Goal: Entertainment & Leisure: Consume media (video, audio)

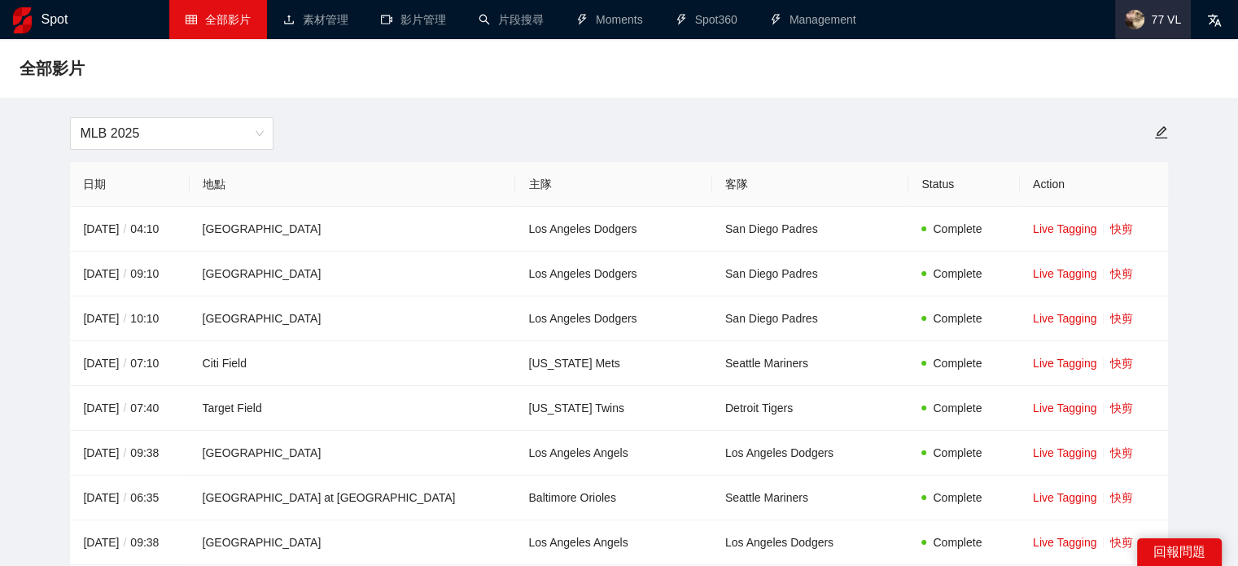
click at [1155, 20] on span "77 VL" at bounding box center [1166, 20] width 30 height 0
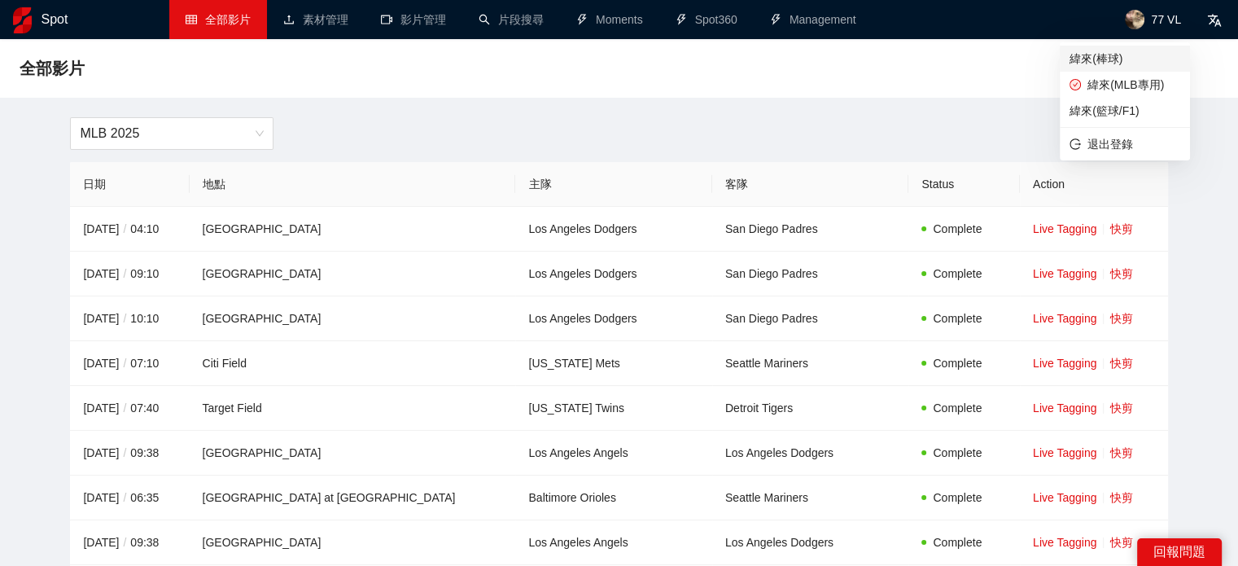
click at [1114, 64] on span "緯來(棒球)" at bounding box center [1125, 59] width 111 height 18
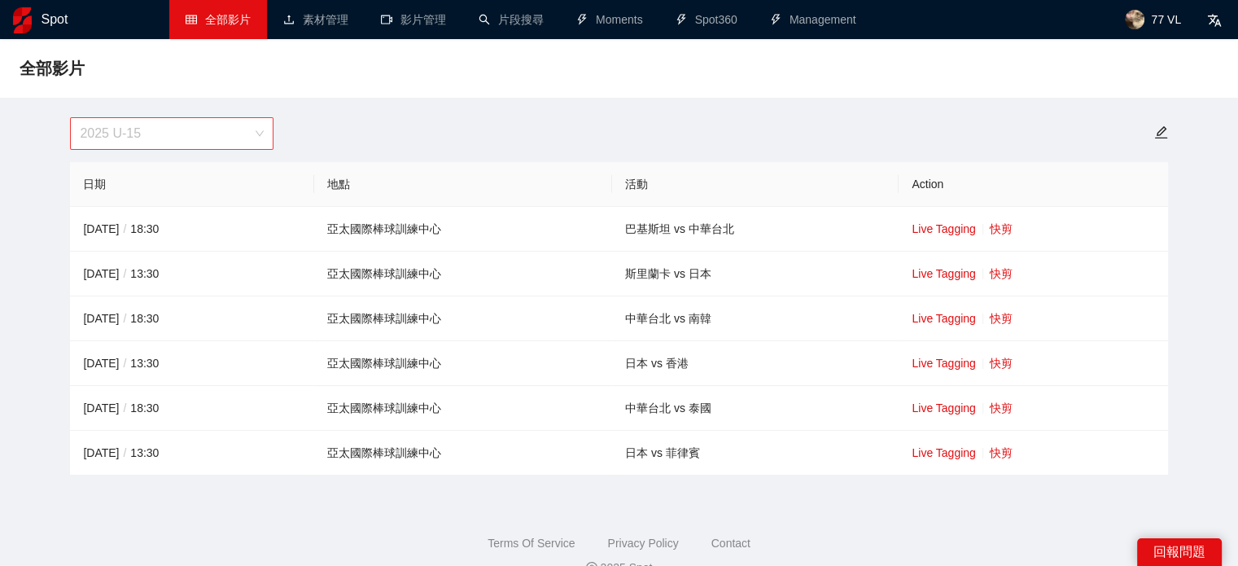
click at [176, 142] on span "2025 U-15" at bounding box center [172, 133] width 184 height 31
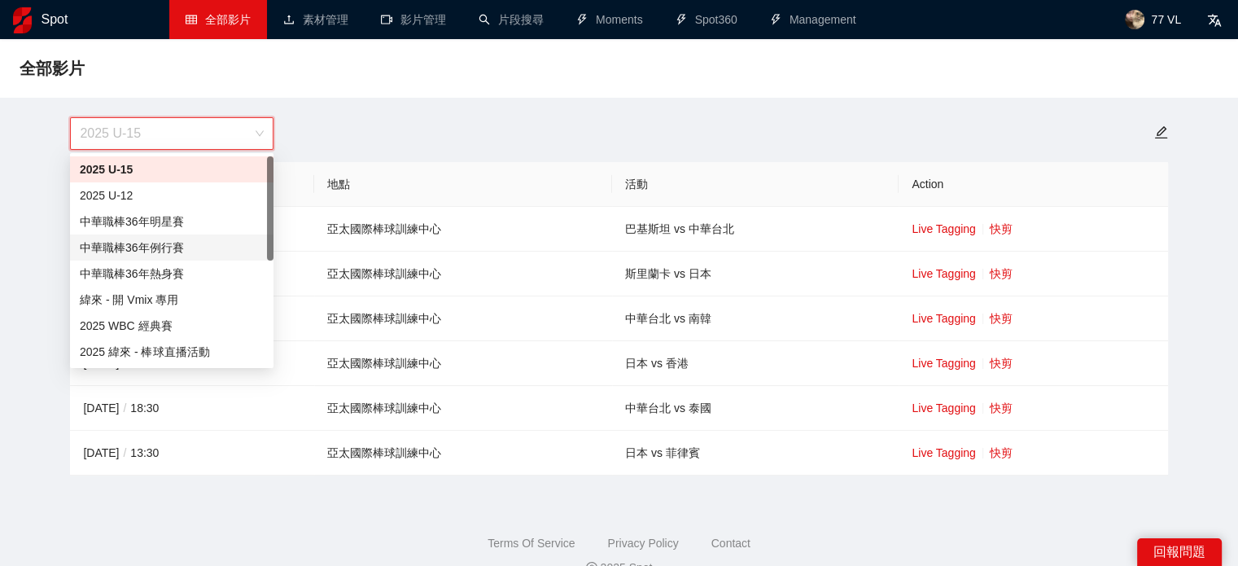
click at [173, 247] on div "中華職棒36年例行賽" at bounding box center [172, 248] width 184 height 18
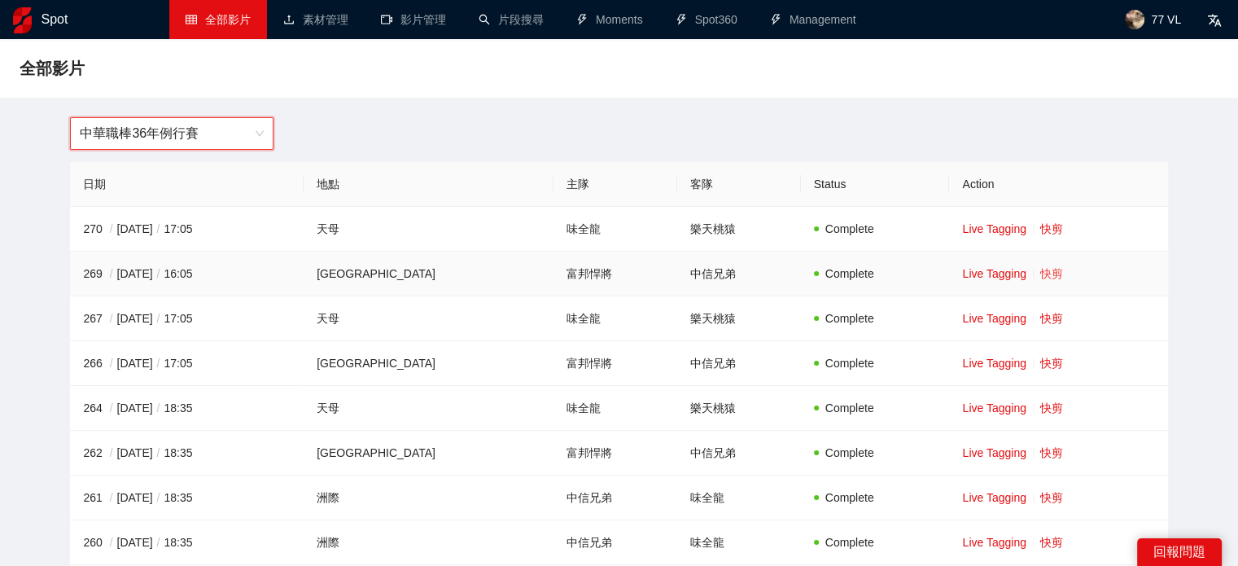
click at [1041, 274] on link "快剪" at bounding box center [1052, 273] width 23 height 13
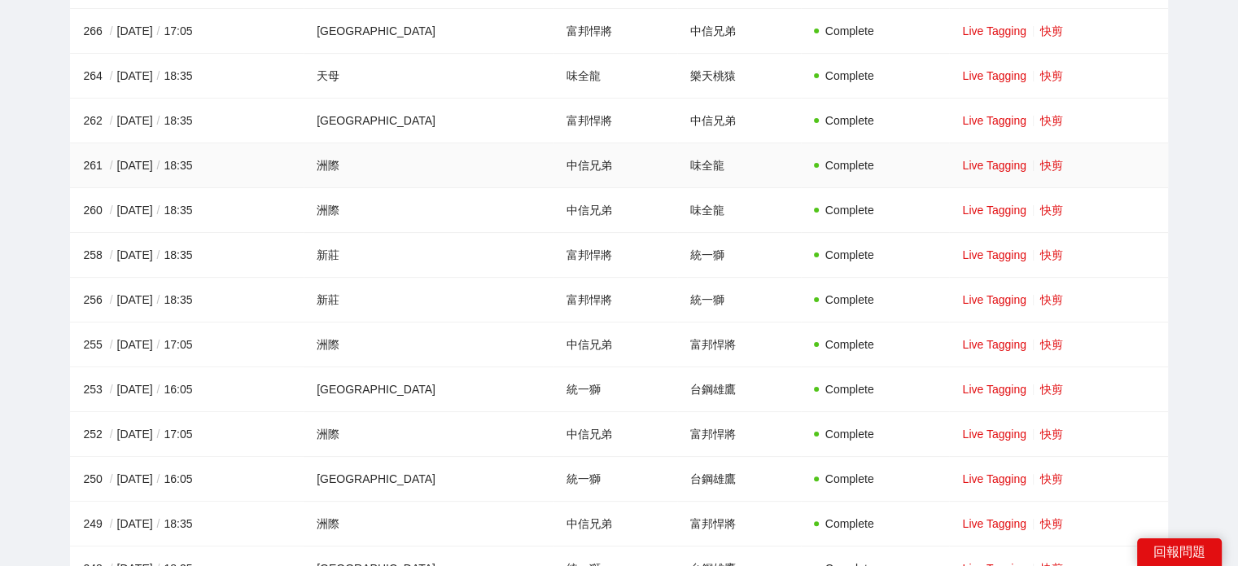
scroll to position [489, 0]
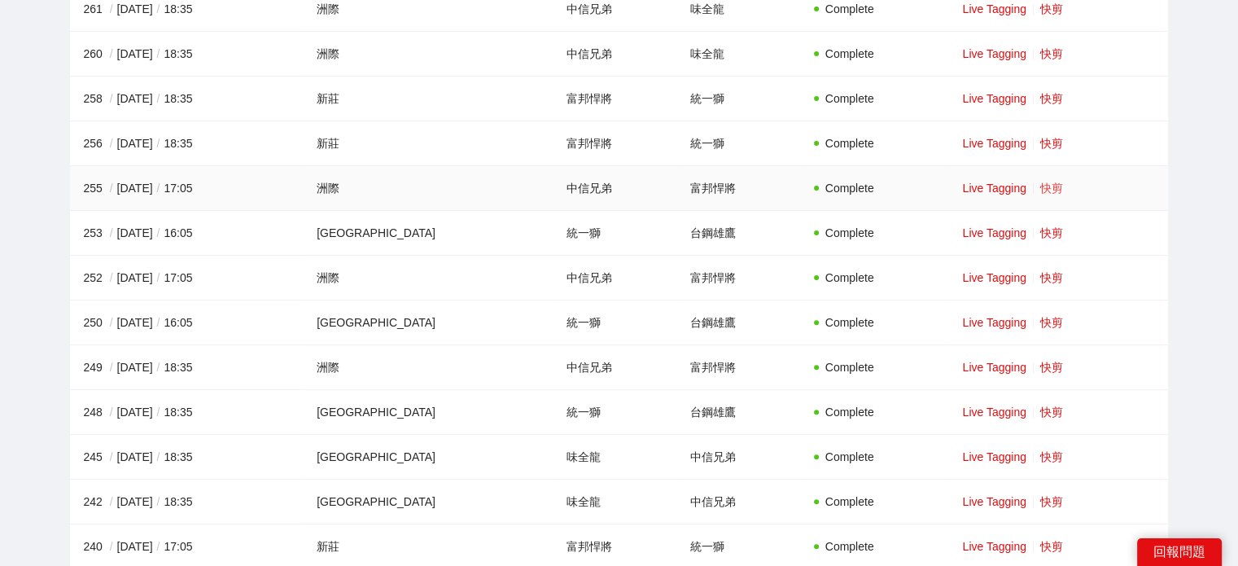
click at [1041, 190] on link "快剪" at bounding box center [1052, 188] width 23 height 13
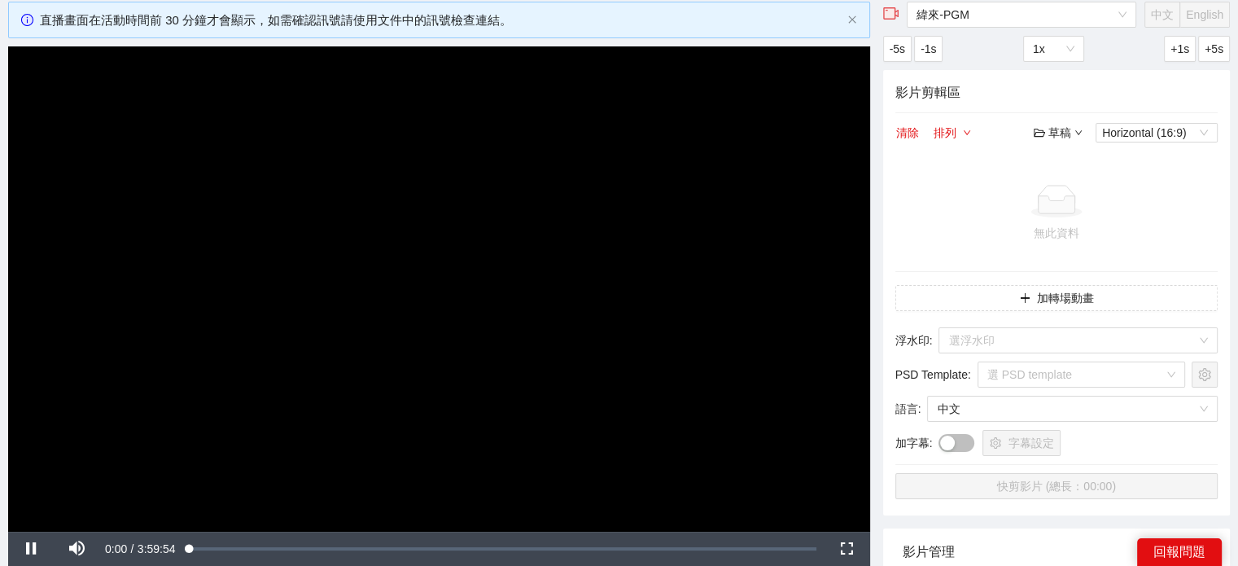
scroll to position [244, 0]
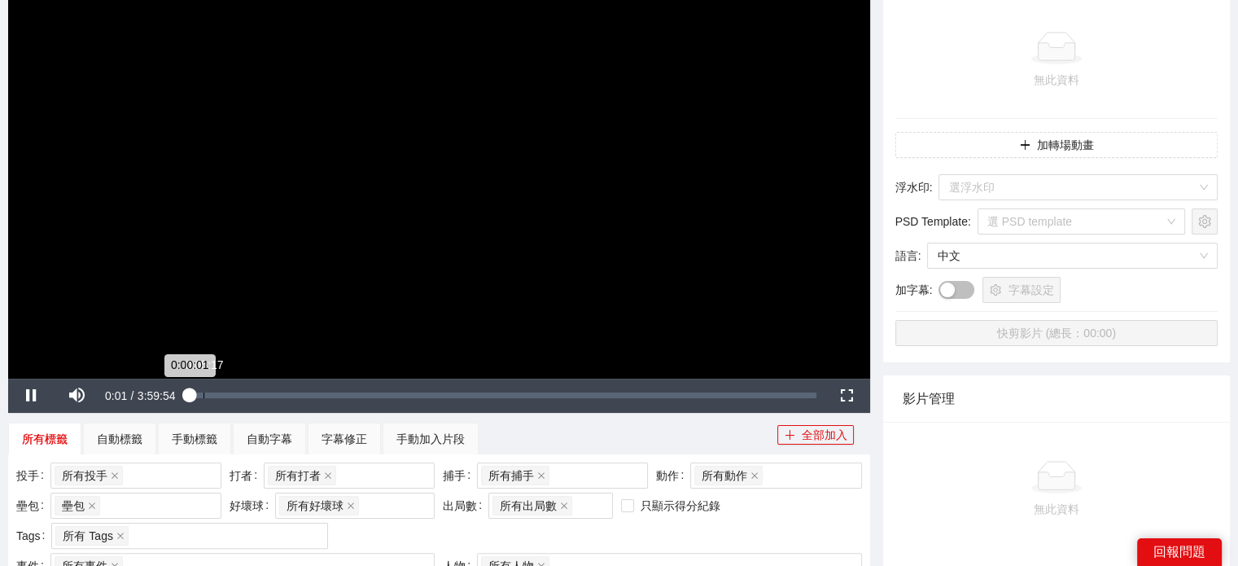
click at [199, 394] on div "Loaded : 0.25% 0:05:17 0:00:01" at bounding box center [503, 395] width 627 height 6
click at [215, 392] on div "0:09:39" at bounding box center [215, 395] width 1 height 6
click at [207, 397] on div "0:09:40" at bounding box center [202, 395] width 25 height 6
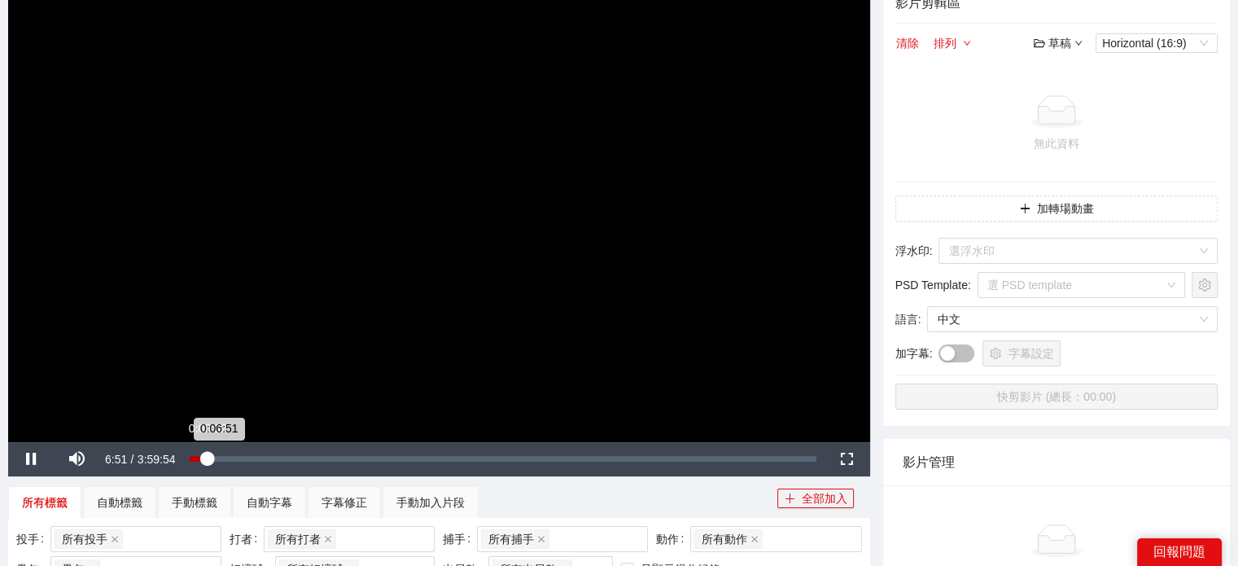
scroll to position [163, 0]
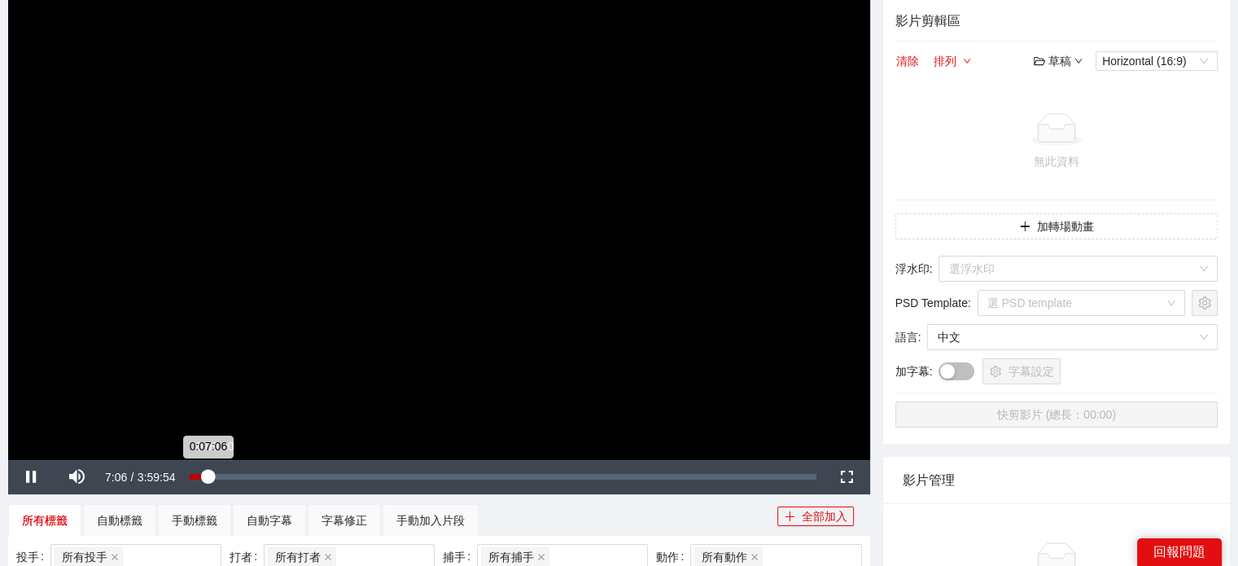
click at [208, 475] on div "0:07:06" at bounding box center [199, 477] width 19 height 6
click at [214, 475] on div "0:11:12" at bounding box center [202, 477] width 24 height 6
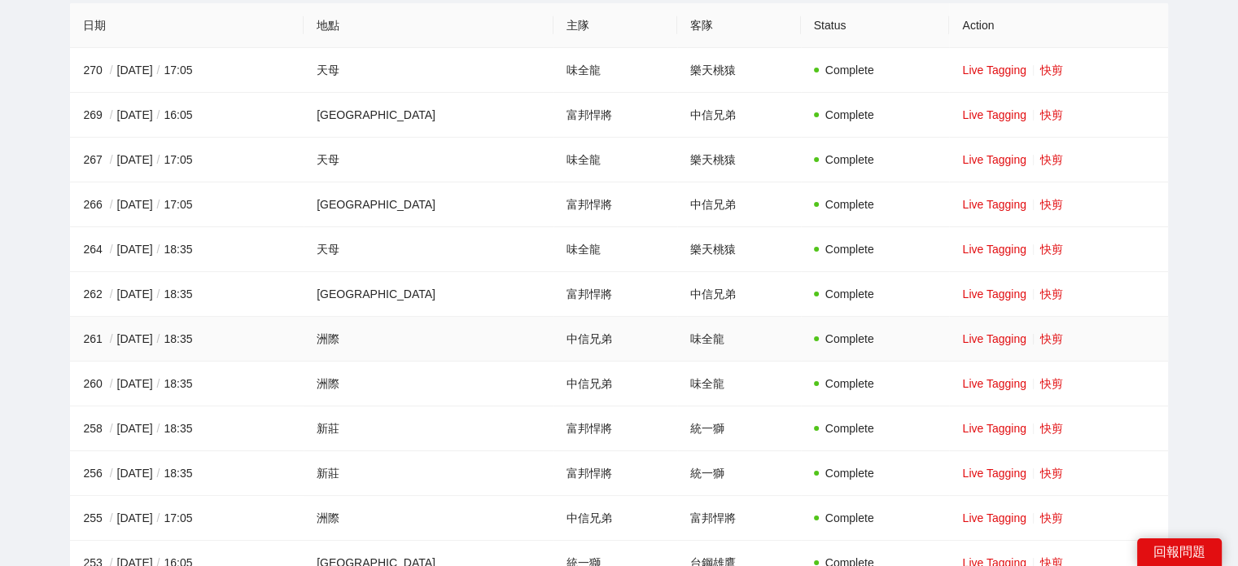
scroll to position [163, 0]
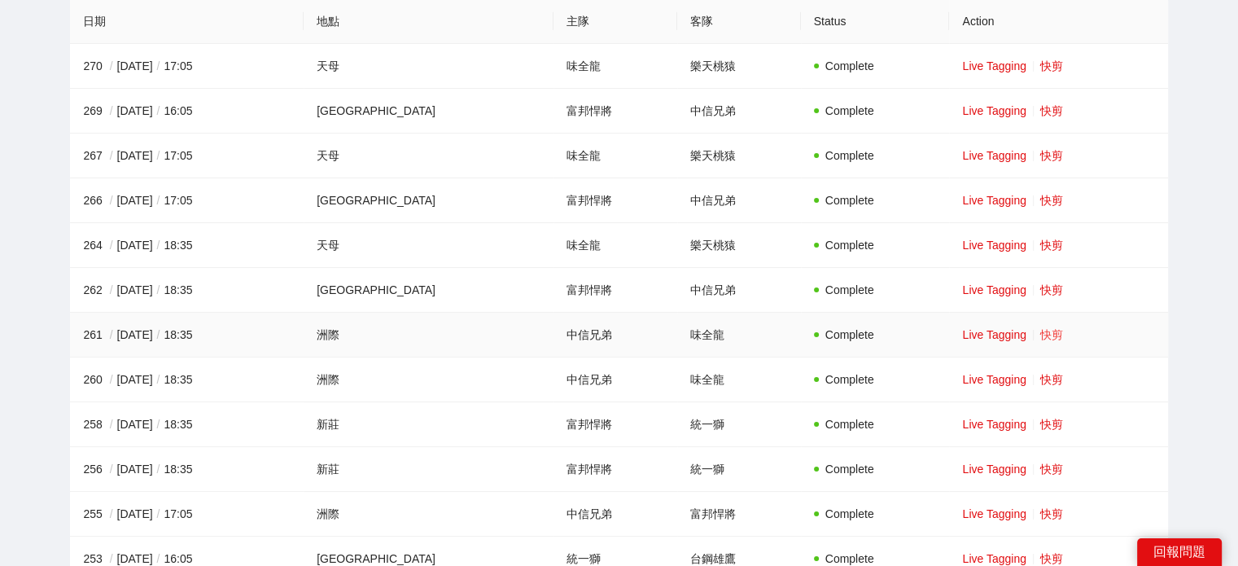
click at [1041, 335] on link "快剪" at bounding box center [1052, 334] width 23 height 13
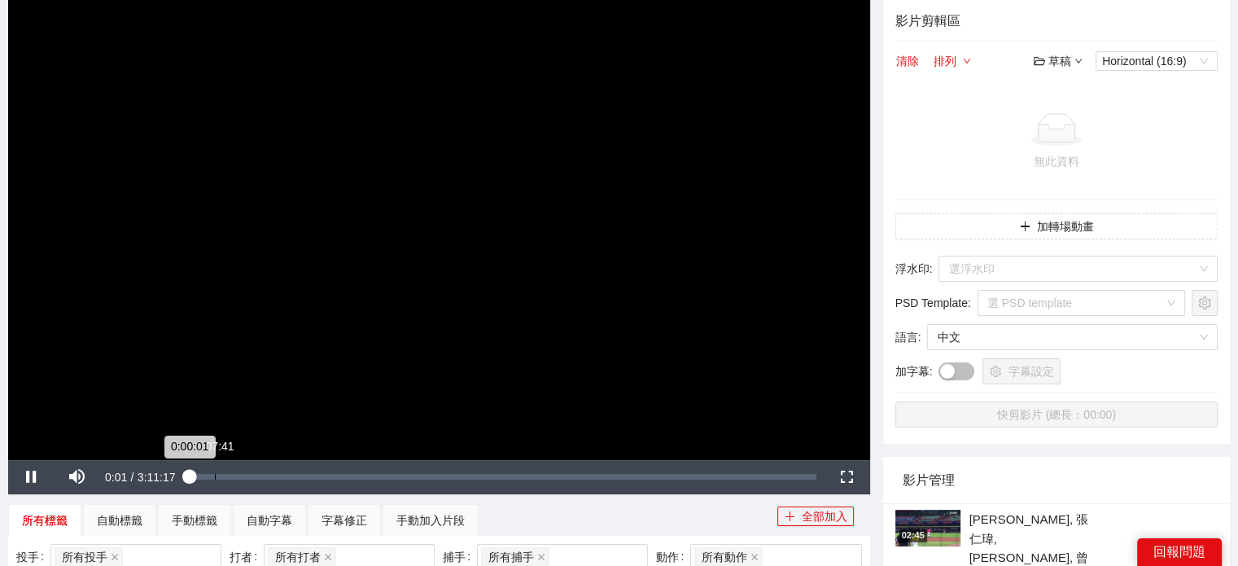
click at [212, 475] on div "Loaded : 0.21% 0:07:41 0:00:01" at bounding box center [503, 477] width 627 height 6
click at [220, 475] on div "0:08:55" at bounding box center [219, 477] width 1 height 6
click at [244, 475] on div "Loaded : 5.59% 0:10:46 0:10:40" at bounding box center [505, 477] width 620 height 6
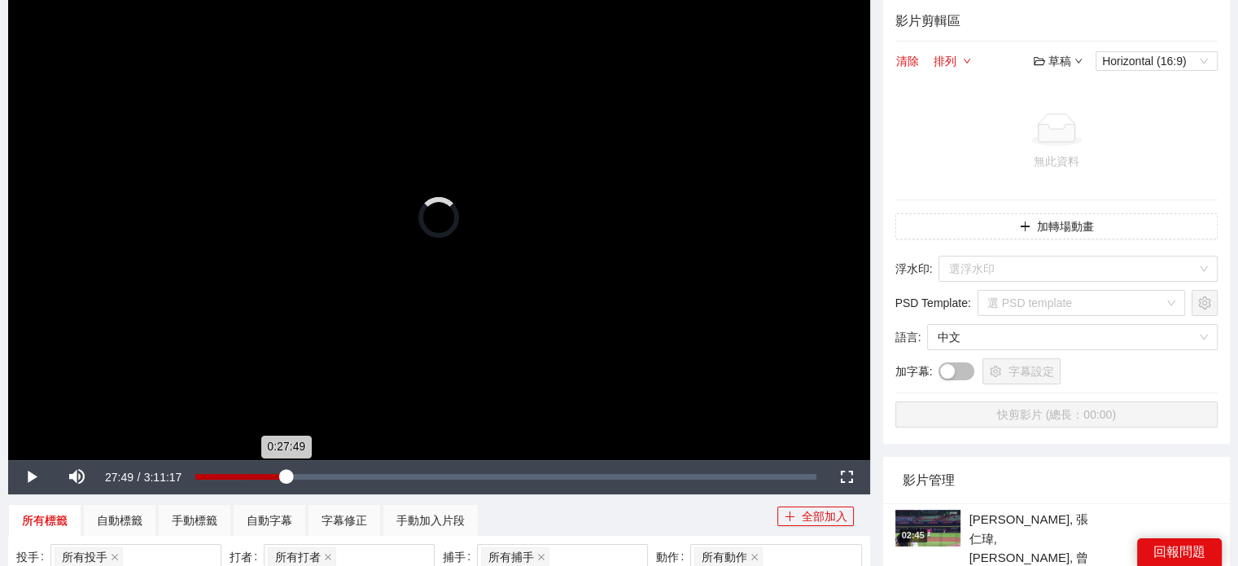
click at [285, 475] on div "Loaded : 8.05% 0:27:49 0:27:49" at bounding box center [505, 477] width 620 height 6
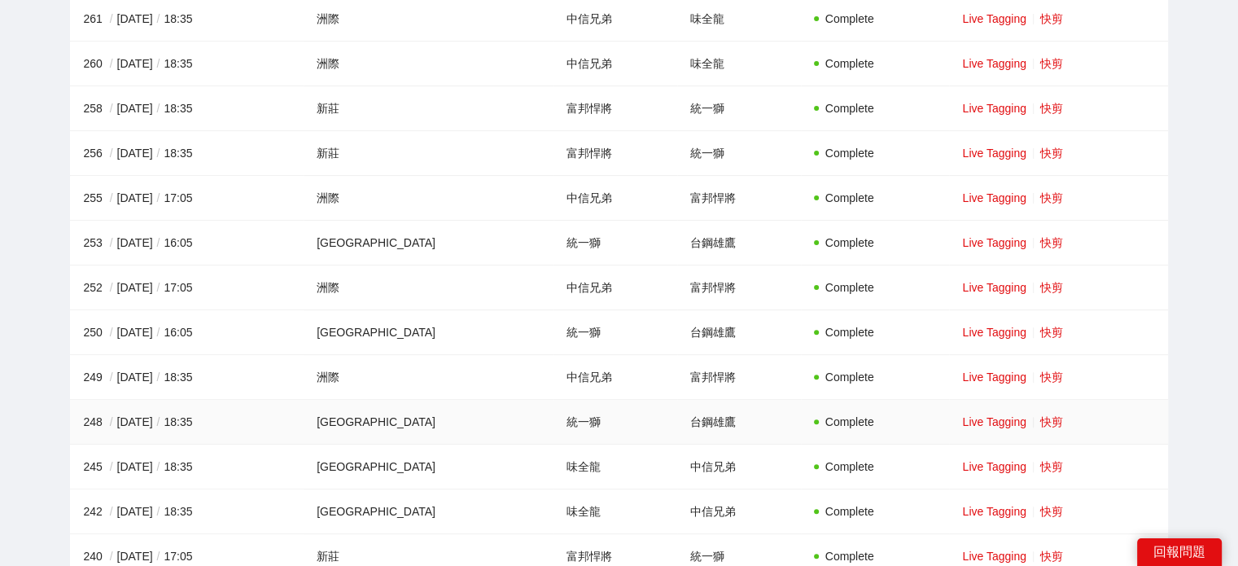
scroll to position [489, 0]
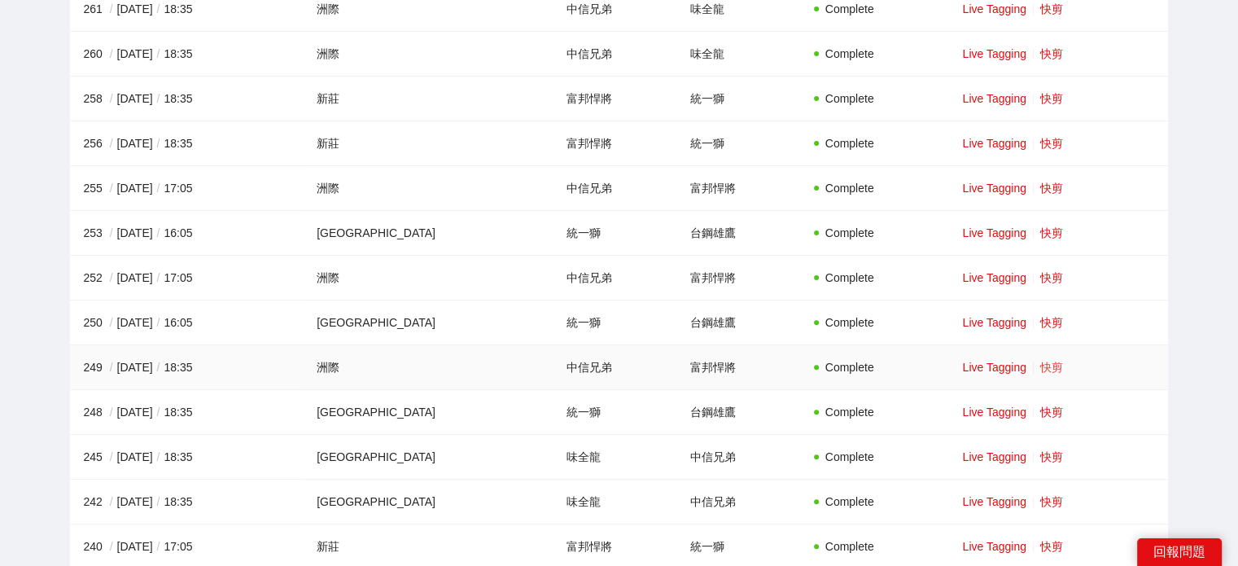
click at [1041, 362] on link "快剪" at bounding box center [1052, 367] width 23 height 13
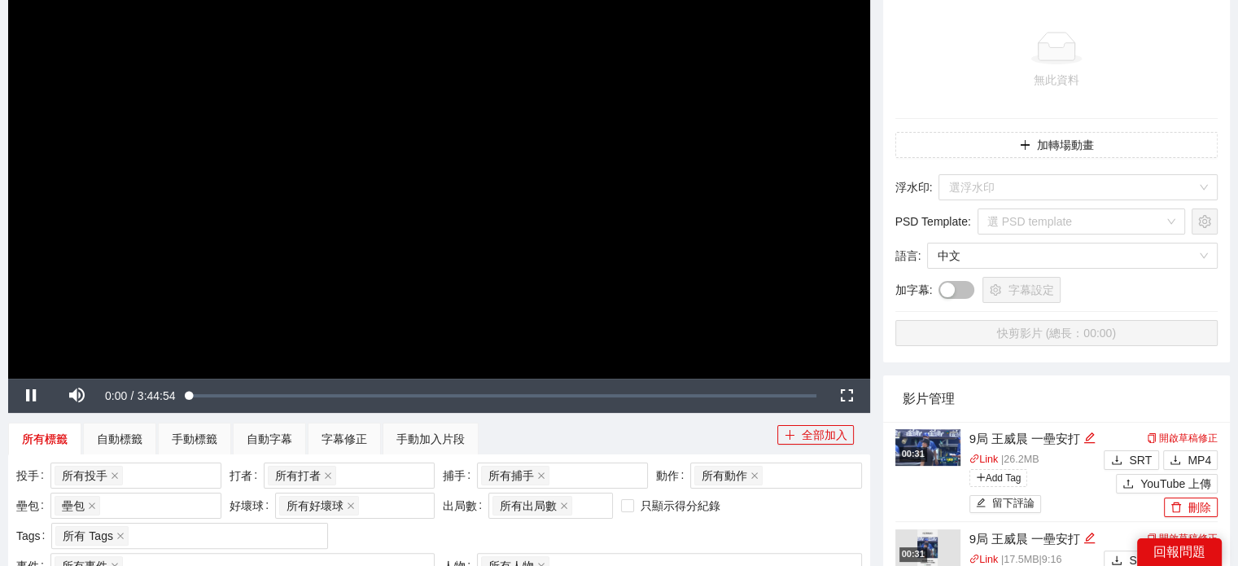
scroll to position [163, 0]
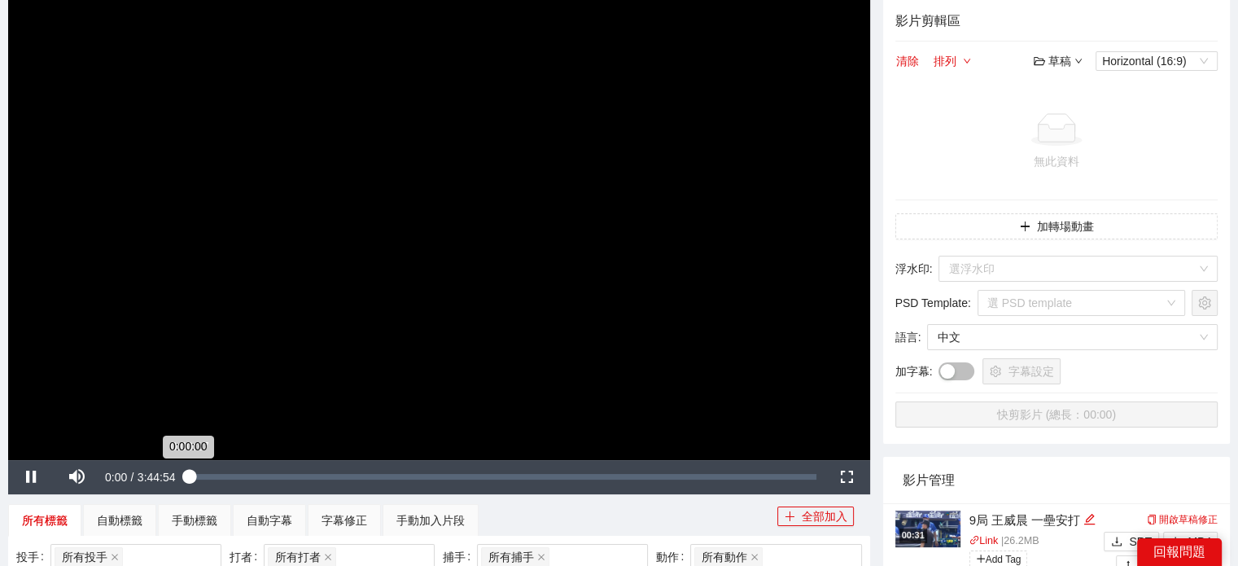
click at [191, 475] on div "0:00:17" at bounding box center [191, 477] width 1 height 6
click at [221, 480] on div "Loaded : 2.71% 0:11:40 0:05:00" at bounding box center [503, 477] width 643 height 34
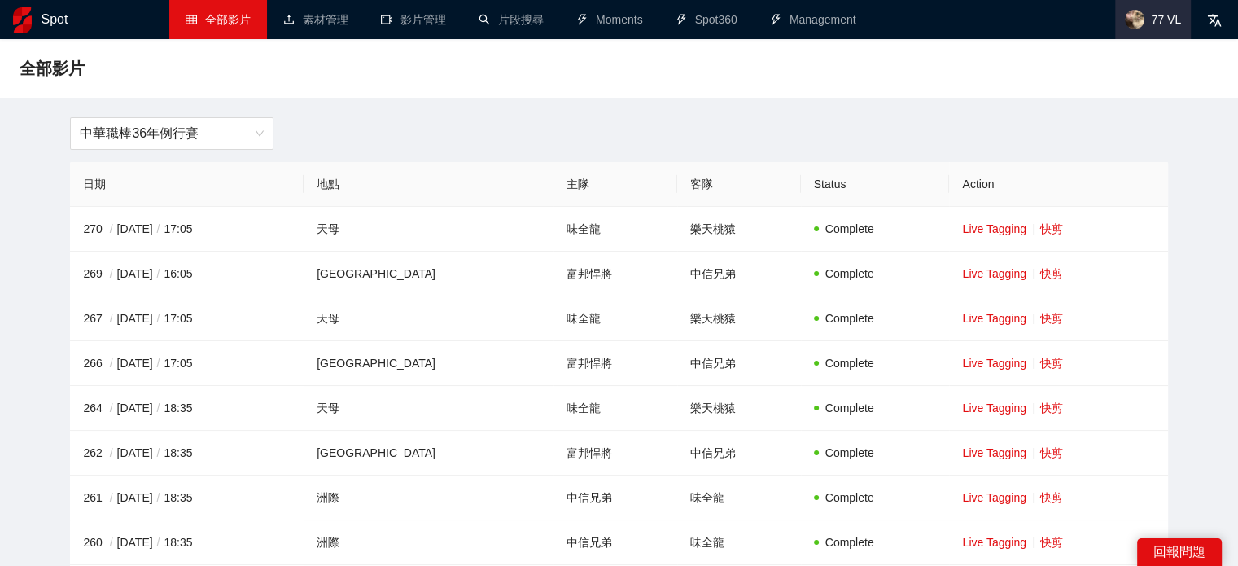
click at [1162, 20] on span "77 VL" at bounding box center [1166, 20] width 30 height 0
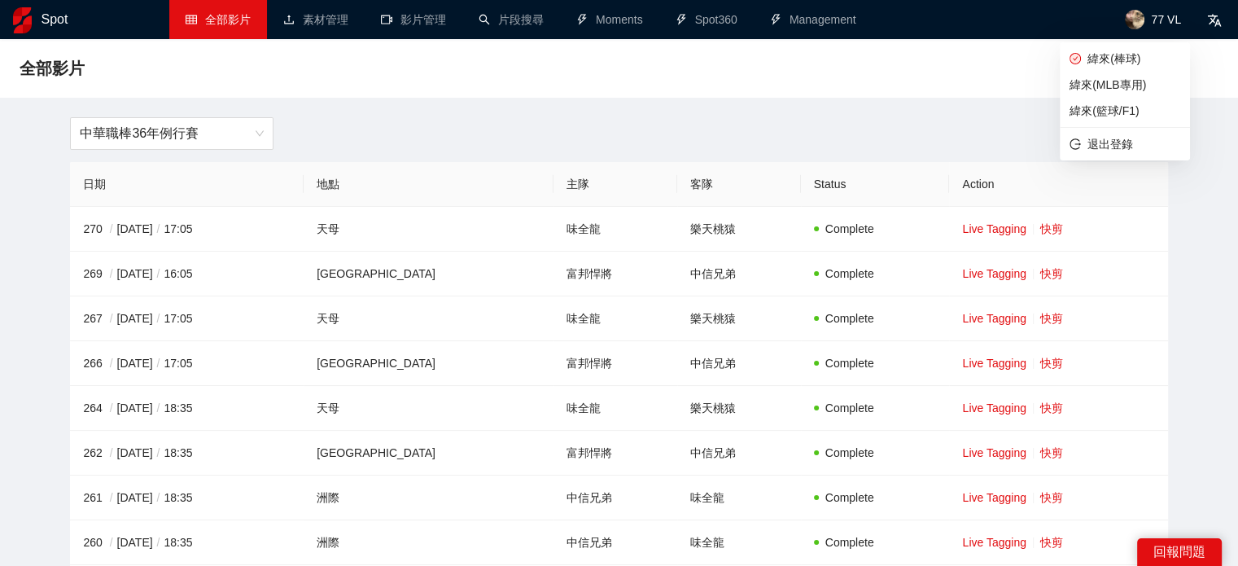
click at [1038, 96] on div "全部影片" at bounding box center [619, 68] width 1238 height 59
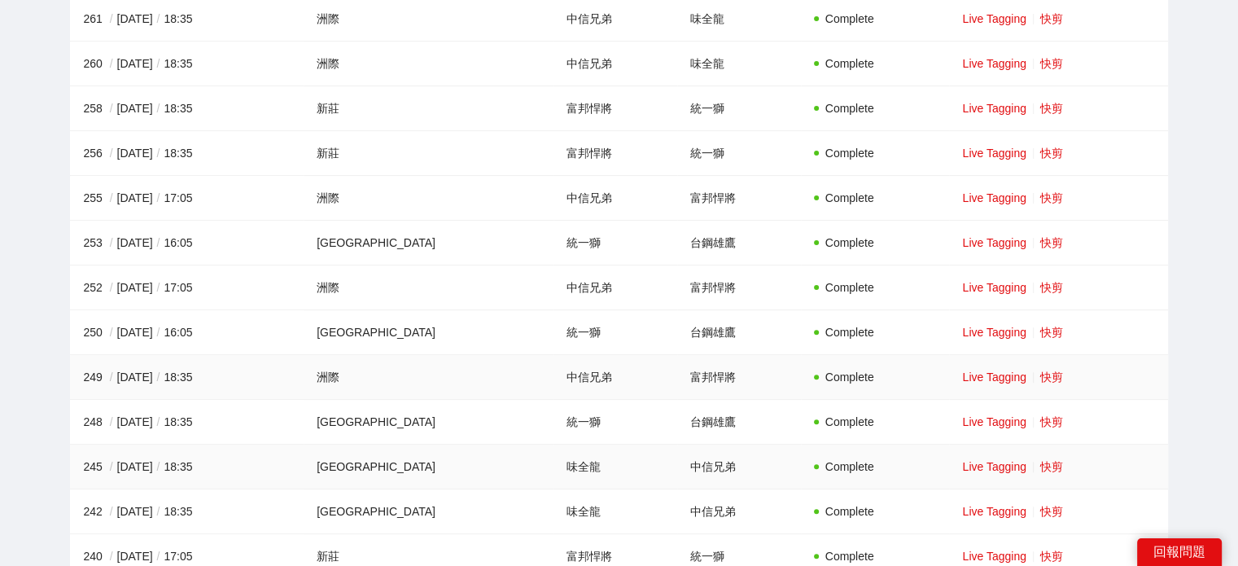
scroll to position [489, 0]
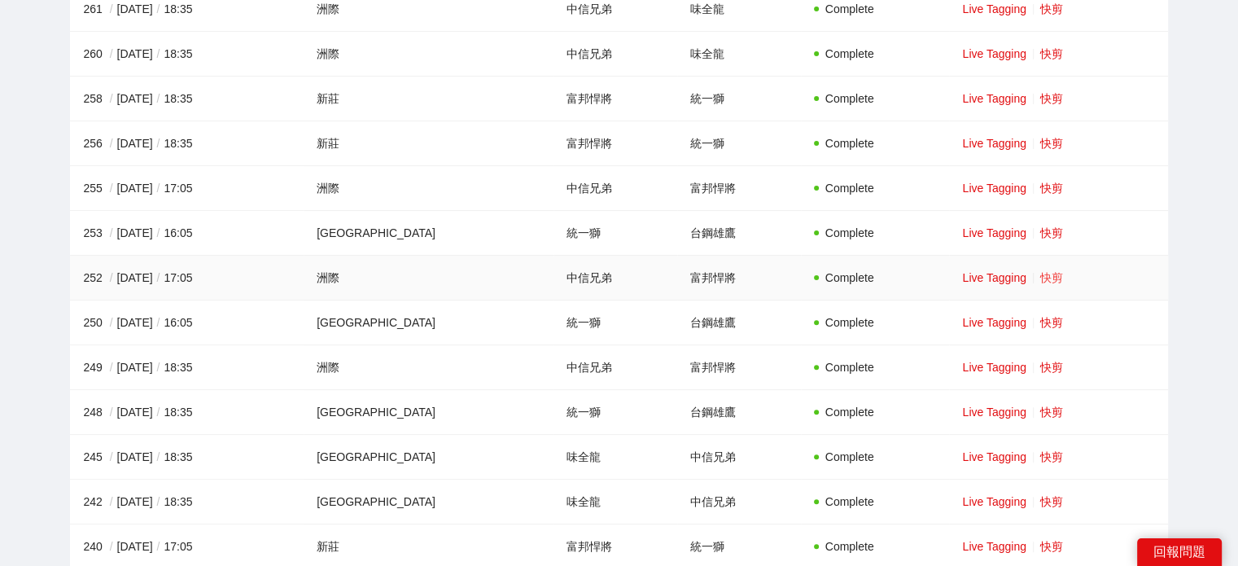
click at [1041, 273] on link "快剪" at bounding box center [1052, 277] width 23 height 13
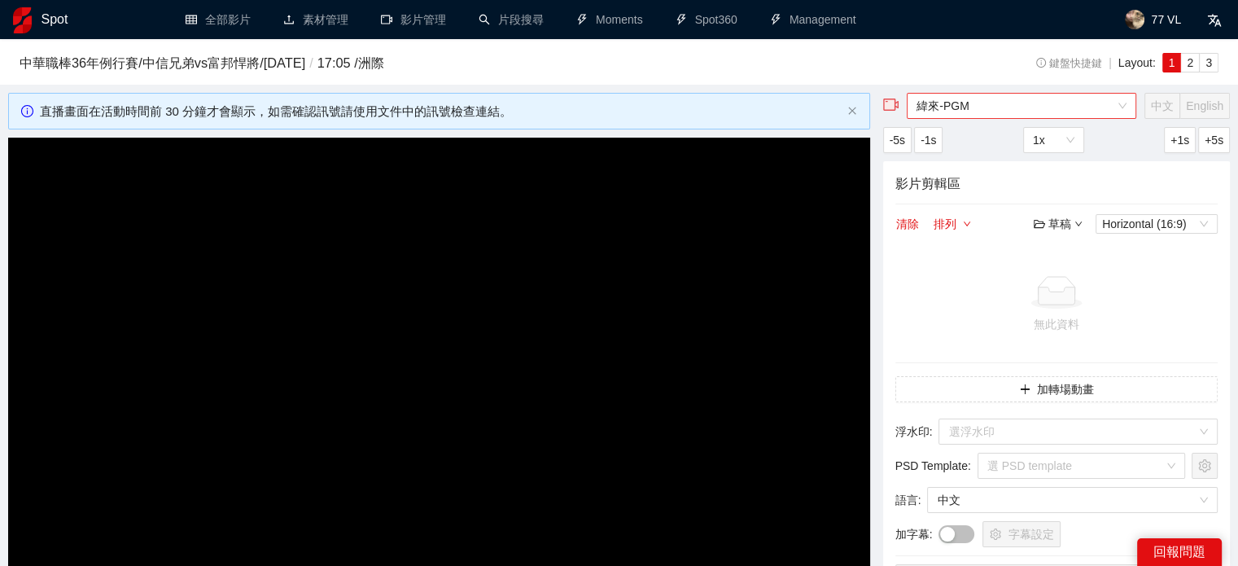
click at [1071, 105] on span "緯來-PGM" at bounding box center [1022, 106] width 210 height 24
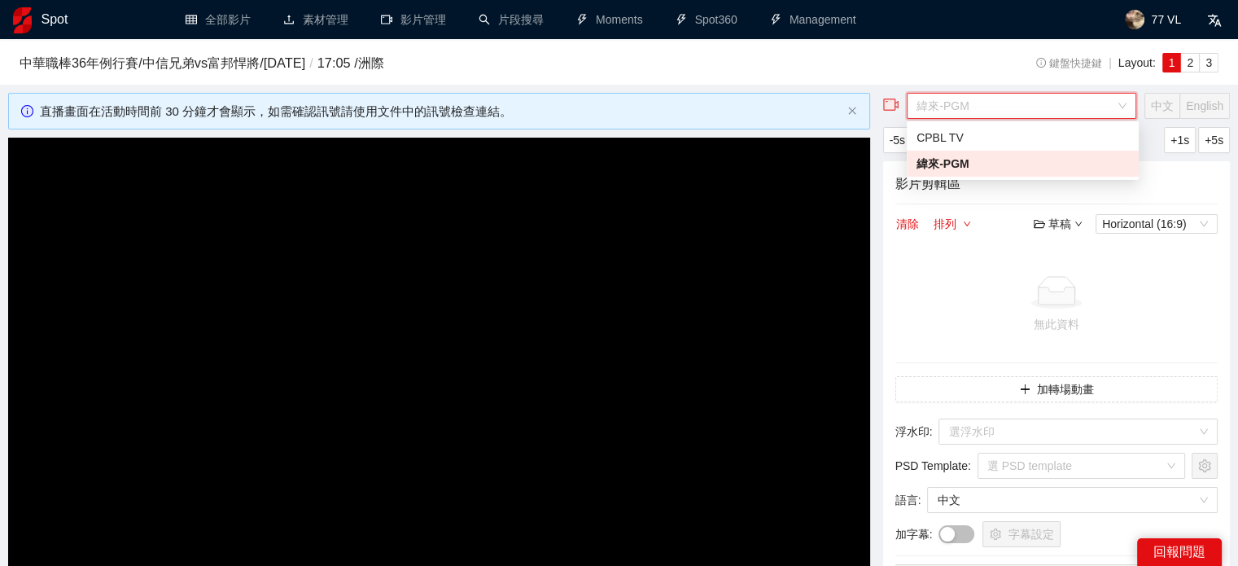
click at [905, 45] on div "中華職棒36年例行賽 / 中信兄弟 vs 富邦悍將 / [DATE] / 17:05 / 洲際 鍵盤快捷鍵 | Layout: 1 2 3" at bounding box center [619, 61] width 1199 height 37
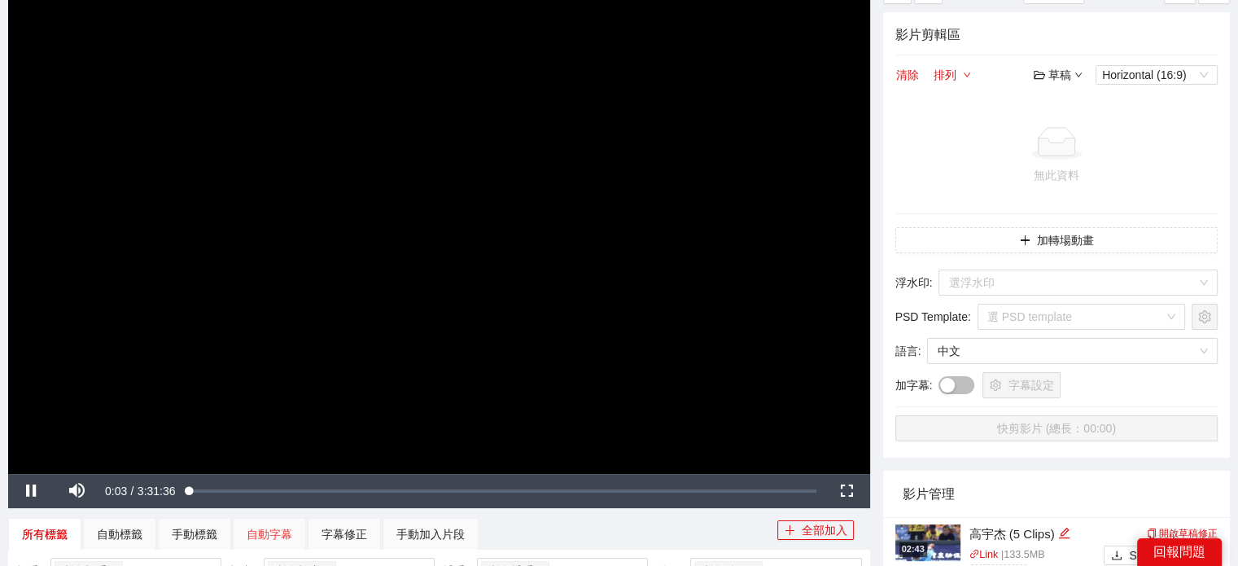
scroll to position [244, 0]
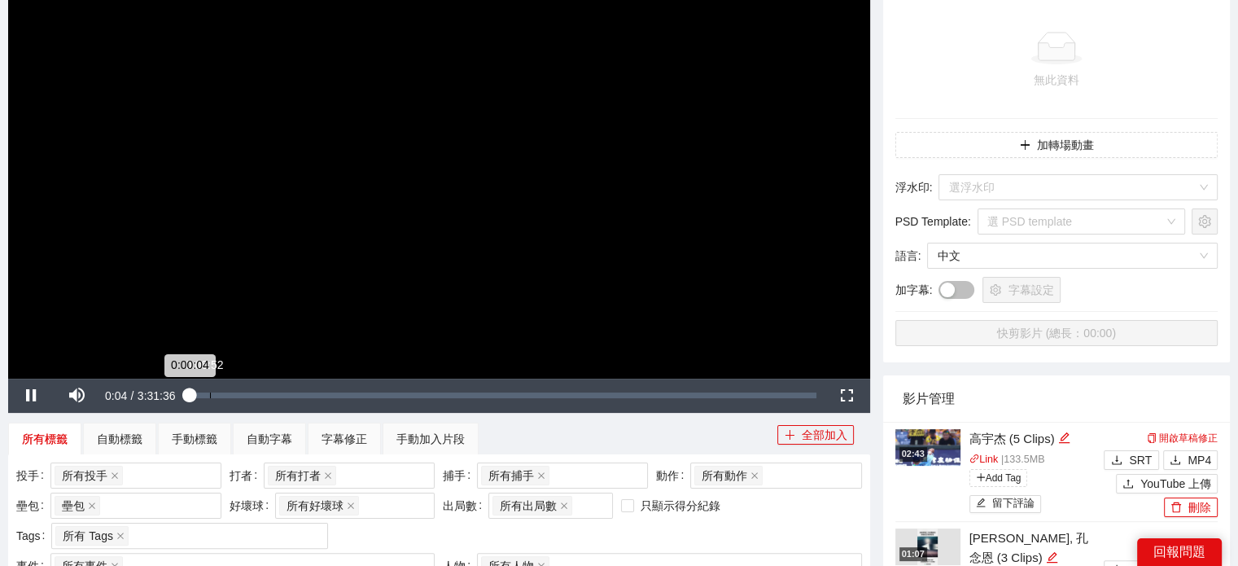
click at [212, 396] on div "Loaded : 0.33% 0:06:52 0:00:04" at bounding box center [503, 395] width 627 height 6
click at [202, 393] on div "Loaded : 3.78% 0:04:07 0:07:26" at bounding box center [503, 395] width 627 height 6
click at [203, 392] on div "0:04:17" at bounding box center [196, 395] width 13 height 6
click at [208, 392] on div "0:05:13" at bounding box center [199, 395] width 19 height 6
click at [210, 392] on div "0:06:52" at bounding box center [200, 395] width 20 height 6
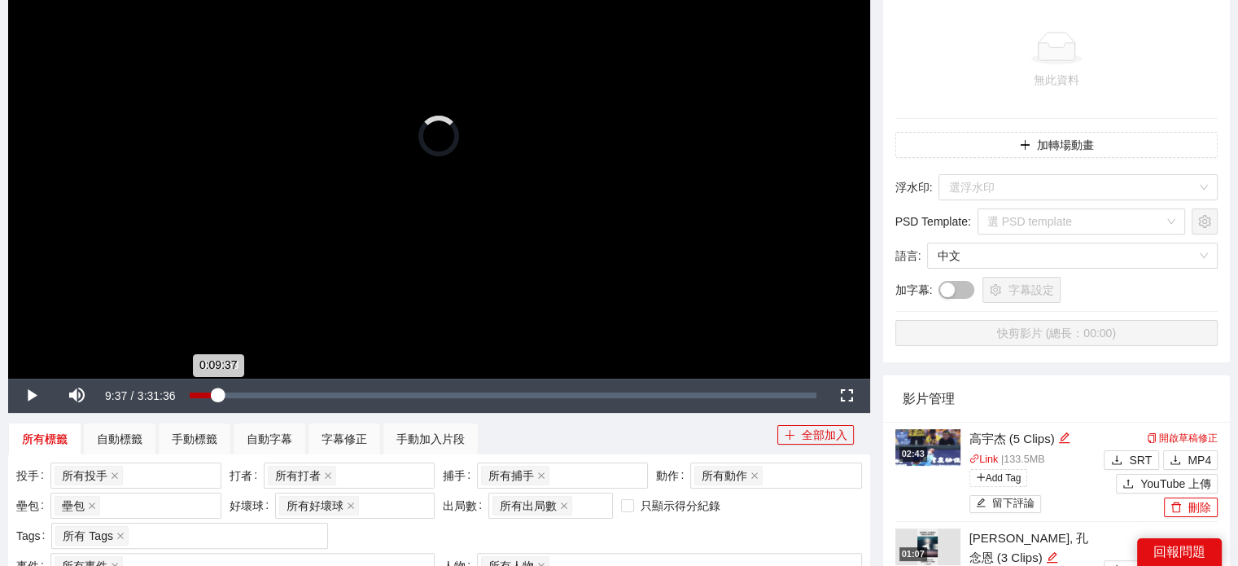
click at [218, 392] on div "0:09:37" at bounding box center [204, 395] width 28 height 6
click at [219, 398] on div "0:09:55" at bounding box center [204, 395] width 29 height 6
click at [233, 397] on div "0:12:38" at bounding box center [213, 395] width 37 height 6
click at [250, 394] on div "0:18:36" at bounding box center [250, 395] width 1 height 6
click at [250, 395] on div "0:18:36" at bounding box center [222, 395] width 55 height 6
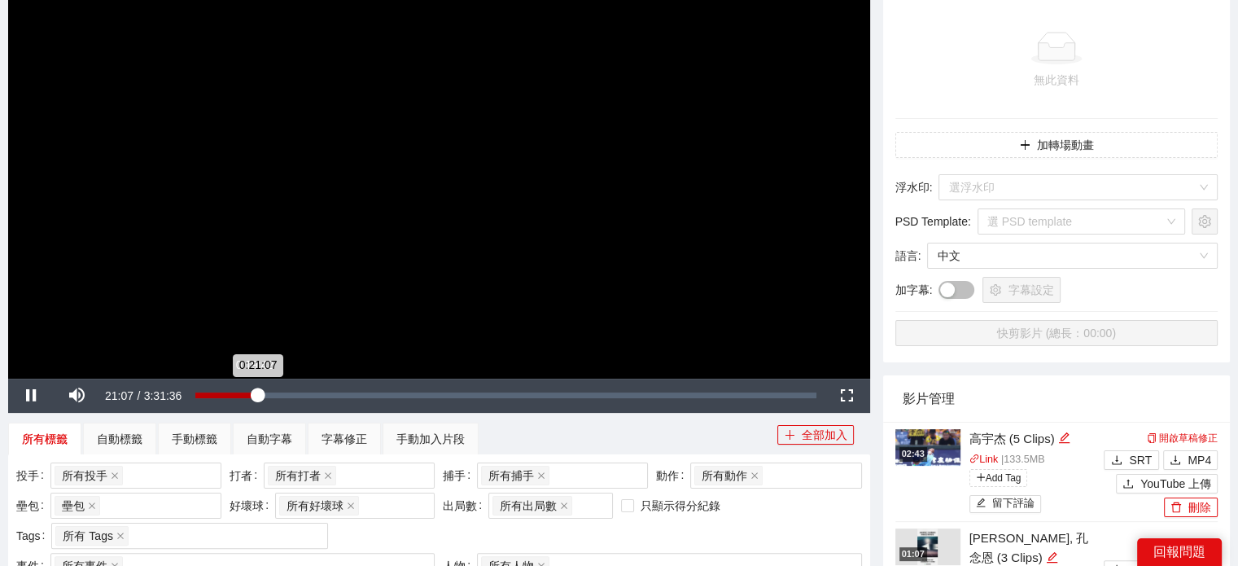
click at [252, 393] on div "0:21:07" at bounding box center [226, 395] width 62 height 6
click at [246, 395] on div "0:19:26" at bounding box center [223, 395] width 57 height 6
click at [239, 395] on div "0:14:59" at bounding box center [217, 395] width 44 height 6
click at [241, 396] on div "0:15:49" at bounding box center [218, 395] width 46 height 6
click at [243, 396] on div "0:16:06" at bounding box center [218, 395] width 47 height 6
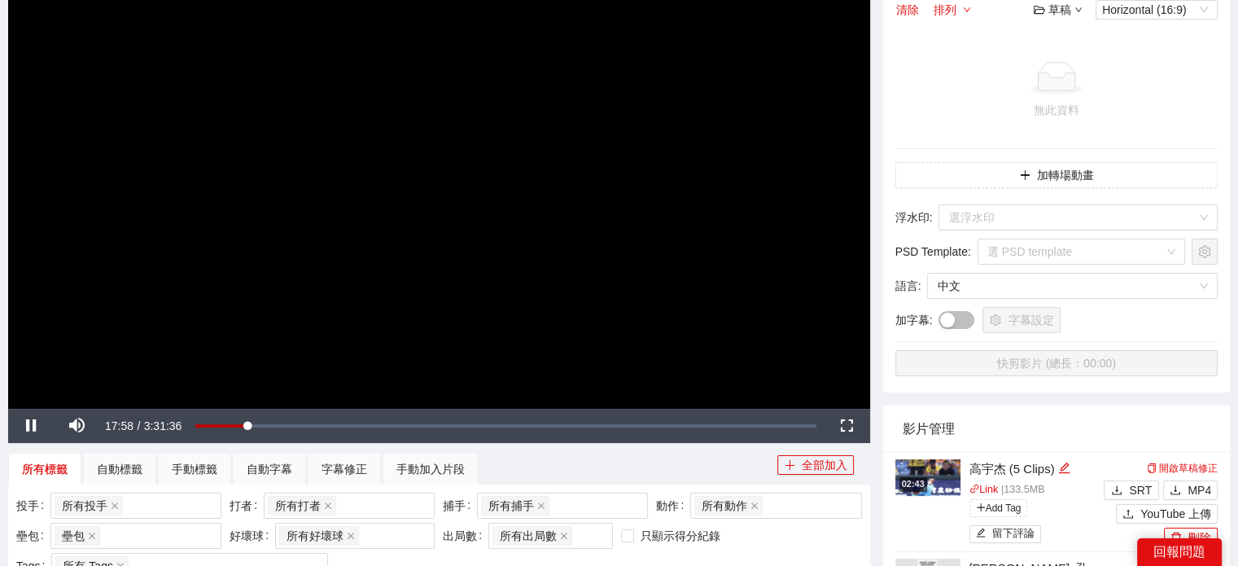
scroll to position [81, 0]
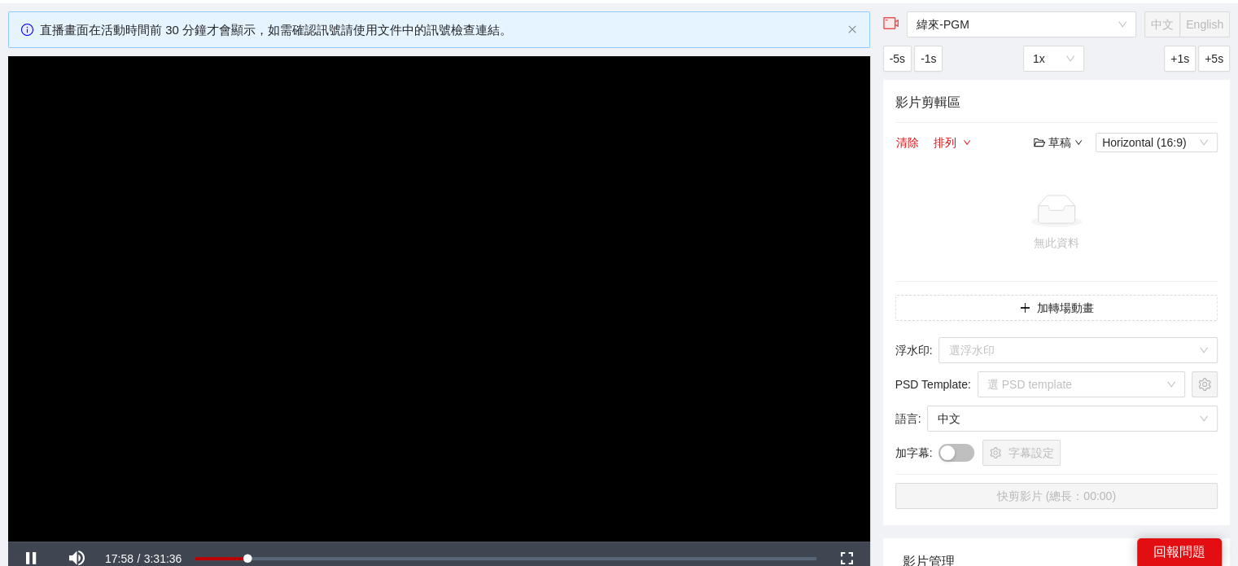
click at [228, 283] on video "Video Player" at bounding box center [439, 298] width 862 height 484
click at [848, 559] on span "Video Player" at bounding box center [848, 559] width 0 height 0
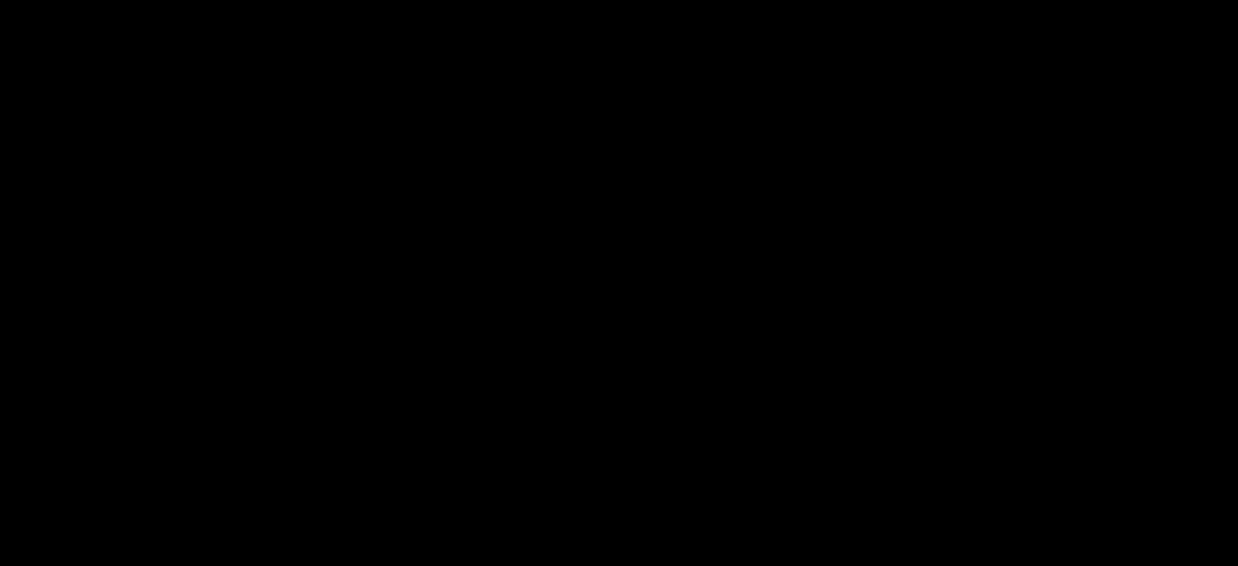
scroll to position [0, 0]
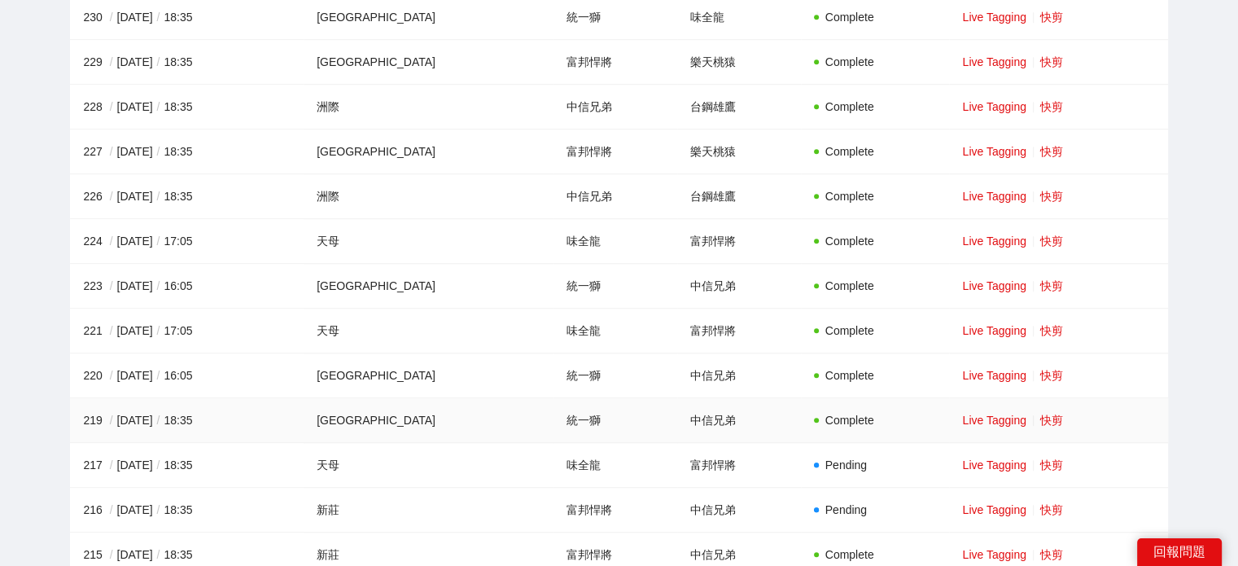
scroll to position [1221, 0]
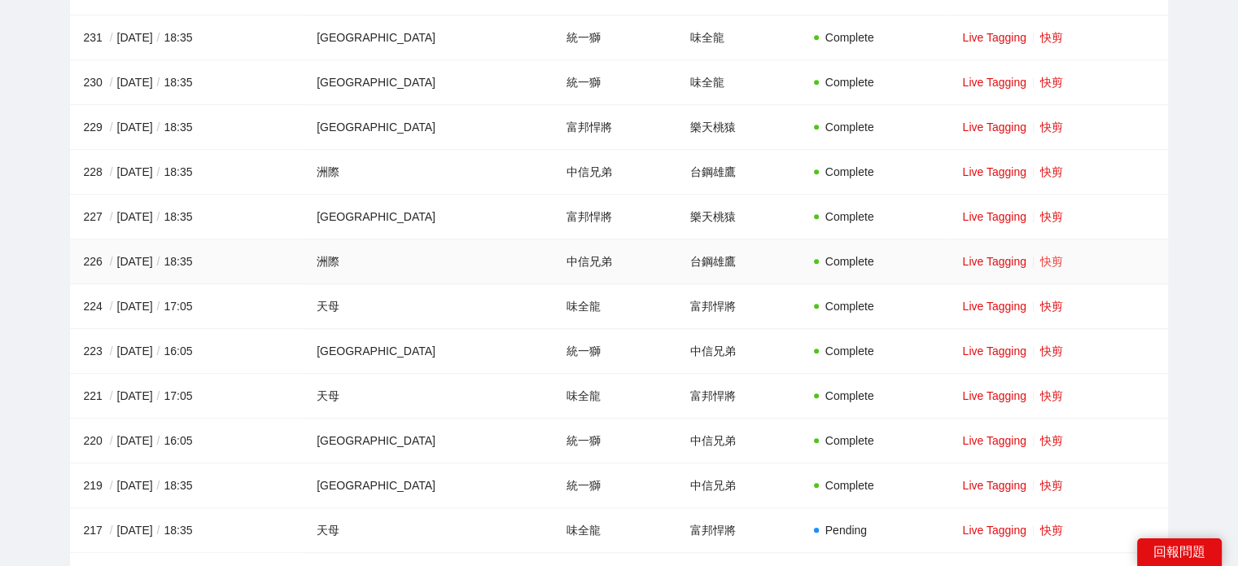
click at [1041, 255] on link "快剪" at bounding box center [1052, 261] width 23 height 13
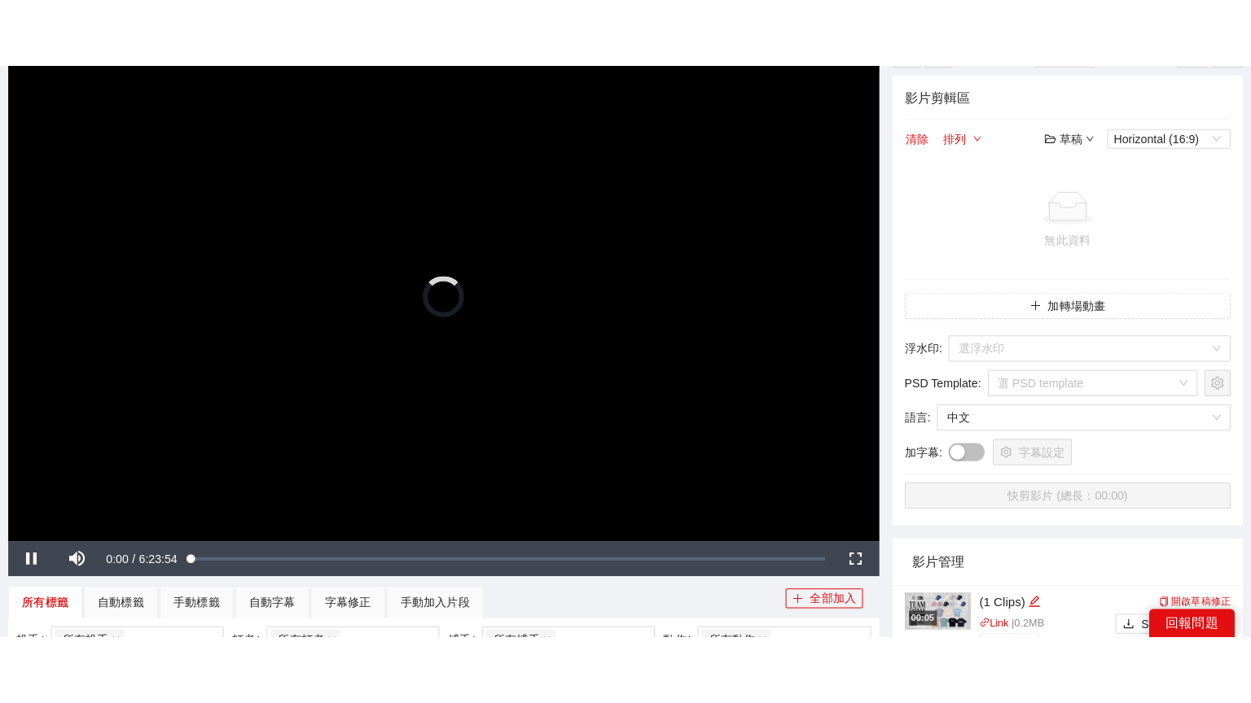
scroll to position [163, 0]
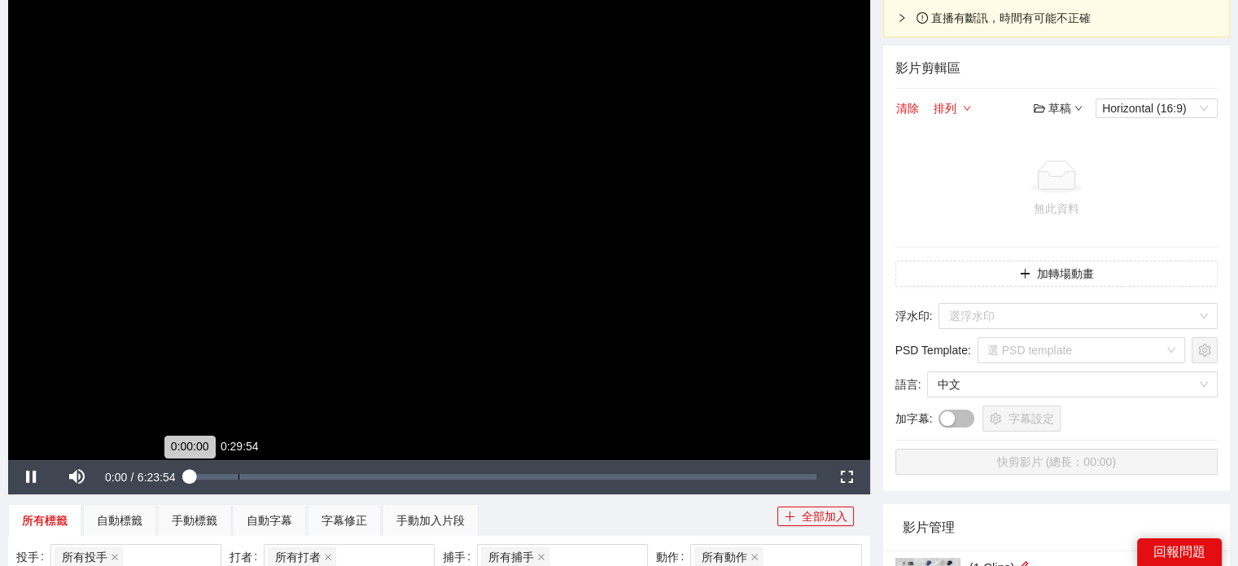
click at [239, 478] on div "0:29:54" at bounding box center [239, 477] width 1 height 6
click at [240, 475] on div "0:27:56" at bounding box center [217, 477] width 45 height 6
click at [234, 475] on div "Loaded : 8.07% 0:32:44 0:30:44" at bounding box center [505, 477] width 620 height 6
click at [234, 474] on div "0:24:11" at bounding box center [214, 477] width 39 height 6
drag, startPoint x: 238, startPoint y: 474, endPoint x: 246, endPoint y: 475, distance: 8.2
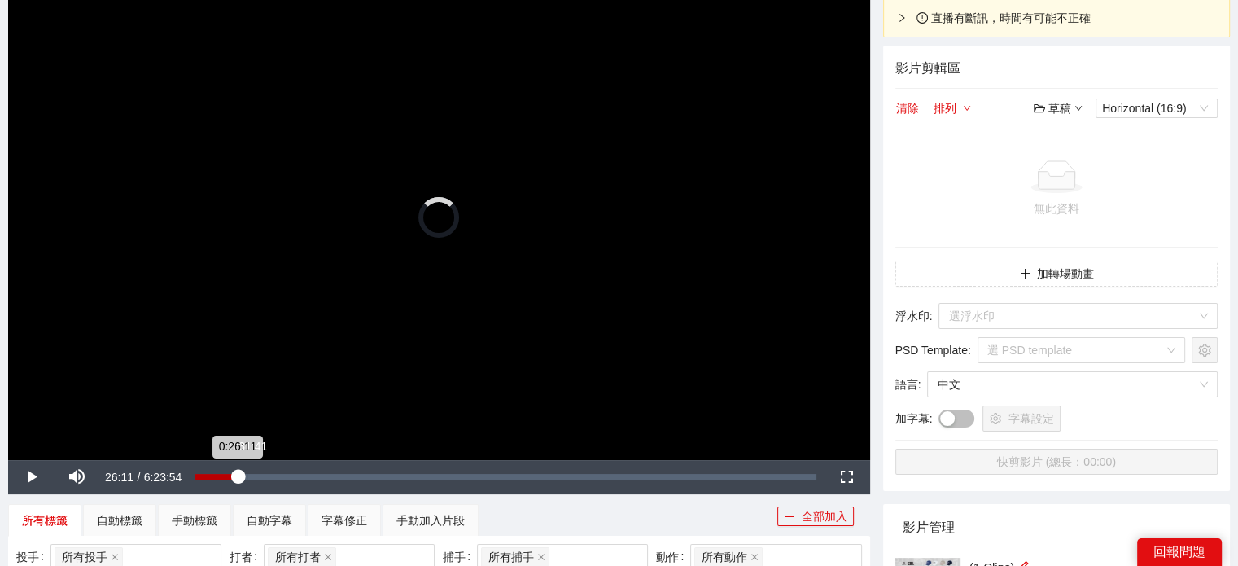
click at [246, 475] on div "Loaded : 0.00% 0:31:41 0:26:11" at bounding box center [505, 477] width 620 height 6
click at [848, 477] on span "Video Player" at bounding box center [848, 477] width 0 height 0
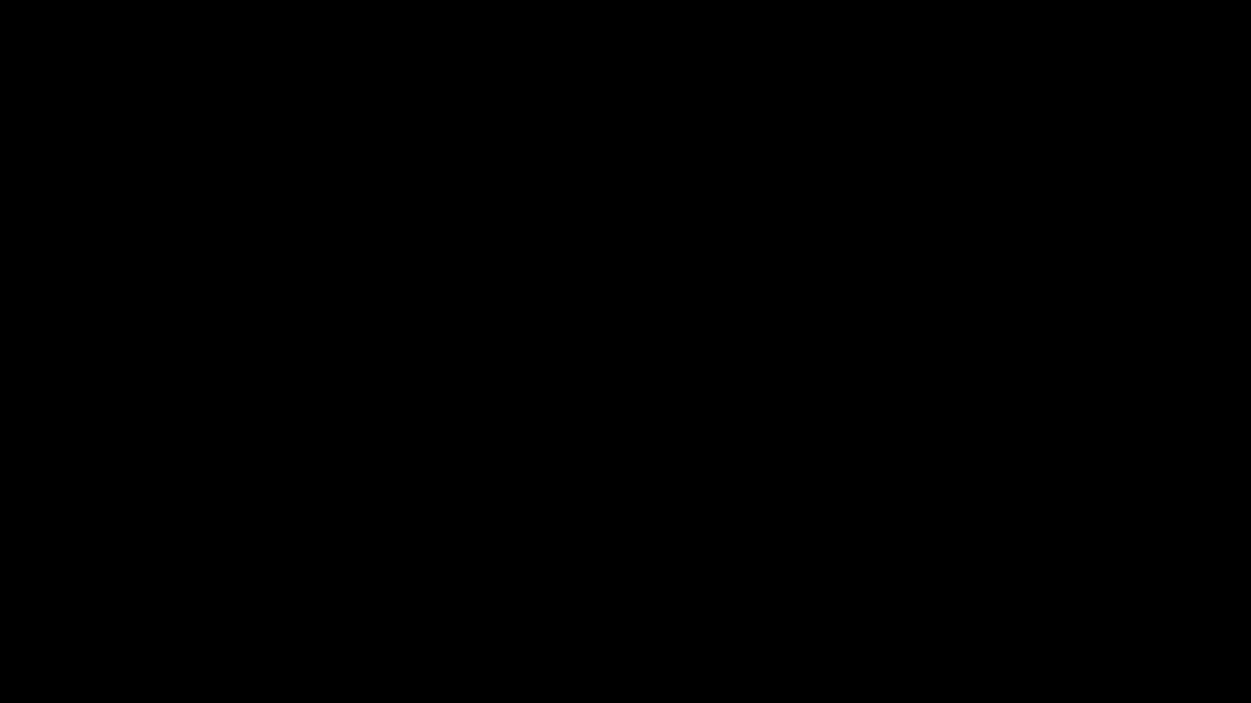
click at [226, 565] on video "Video Player" at bounding box center [625, 351] width 1251 height 703
click at [291, 502] on video "Video Player" at bounding box center [625, 351] width 1251 height 703
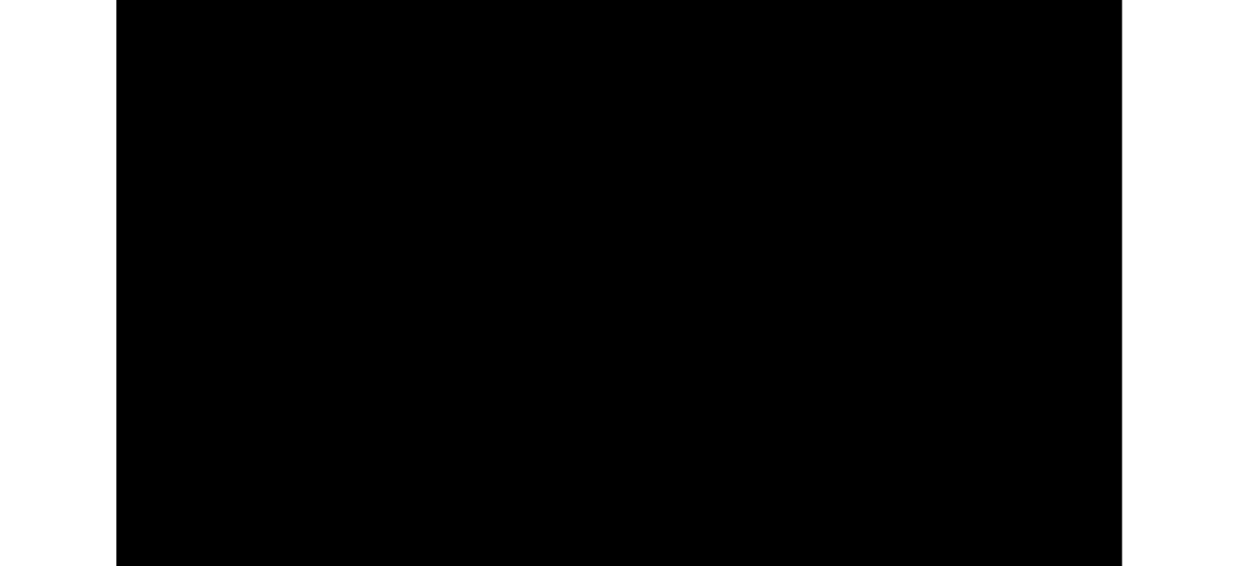
scroll to position [127, 0]
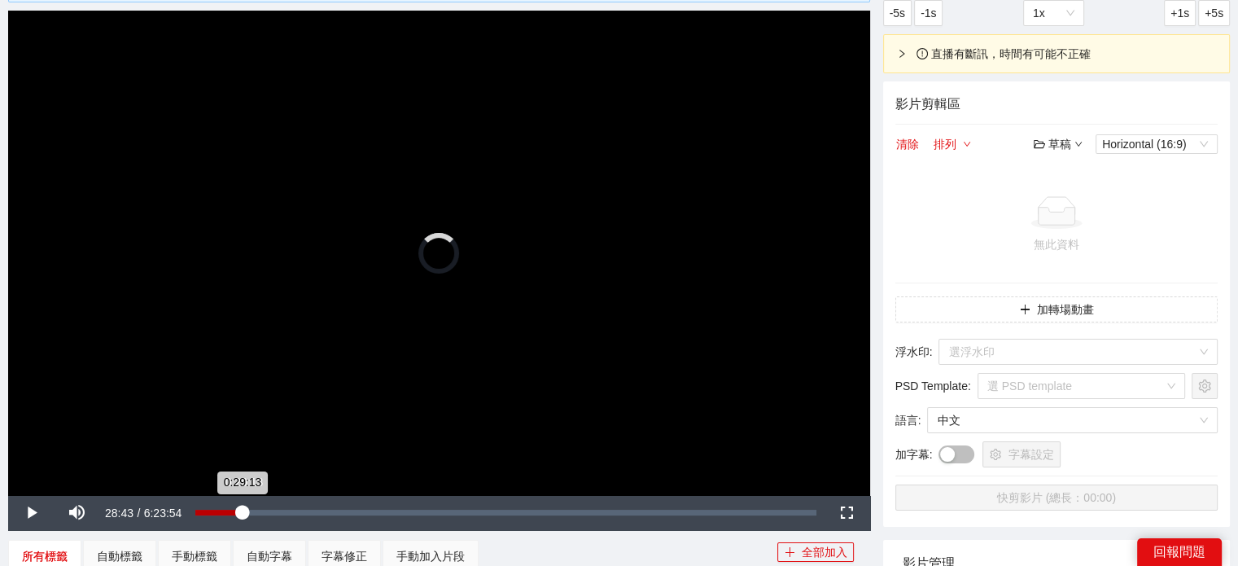
click at [242, 515] on div "0:29:13" at bounding box center [218, 513] width 46 height 6
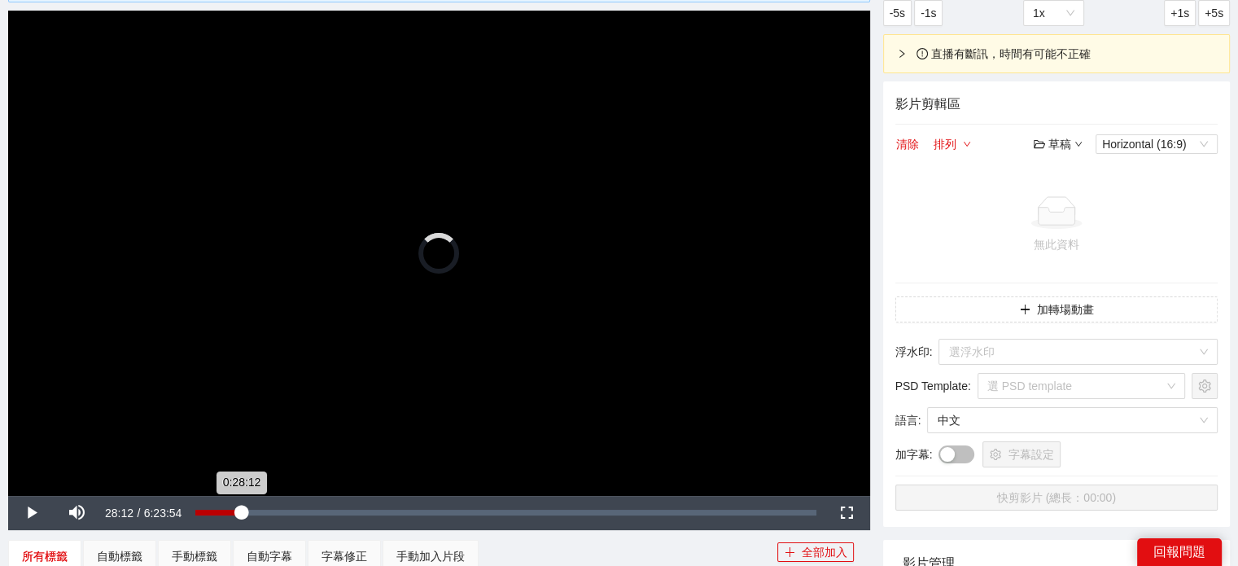
click at [239, 514] on div "0:28:12" at bounding box center [218, 513] width 46 height 6
click at [485, 323] on video "Video Player" at bounding box center [439, 253] width 862 height 484
click at [848, 513] on span "Video Player" at bounding box center [848, 513] width 0 height 0
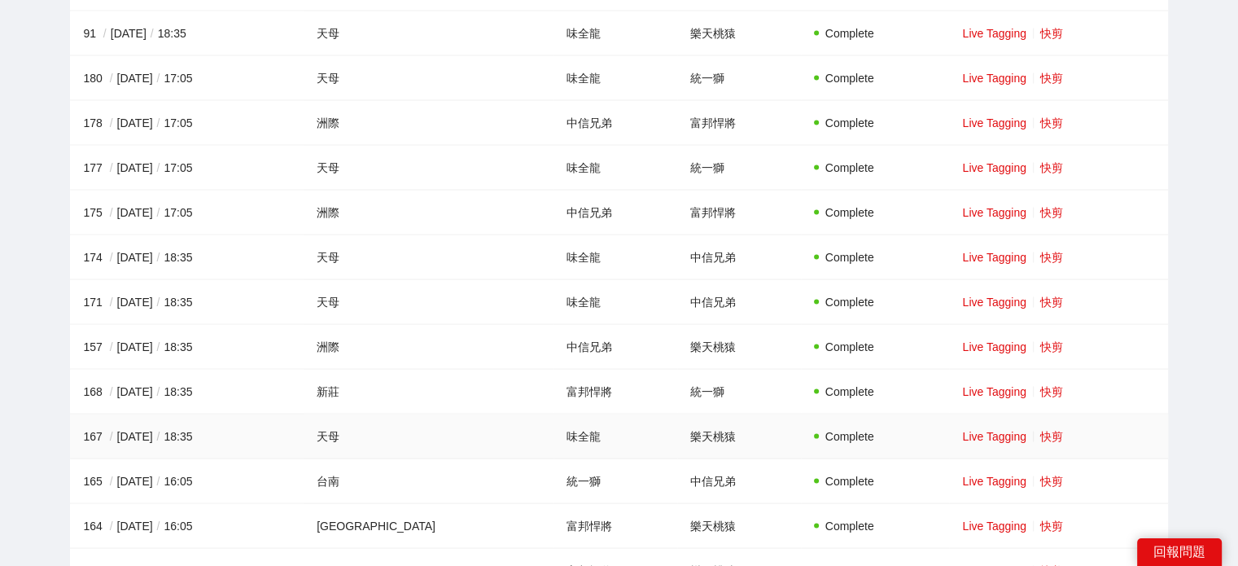
scroll to position [3257, 0]
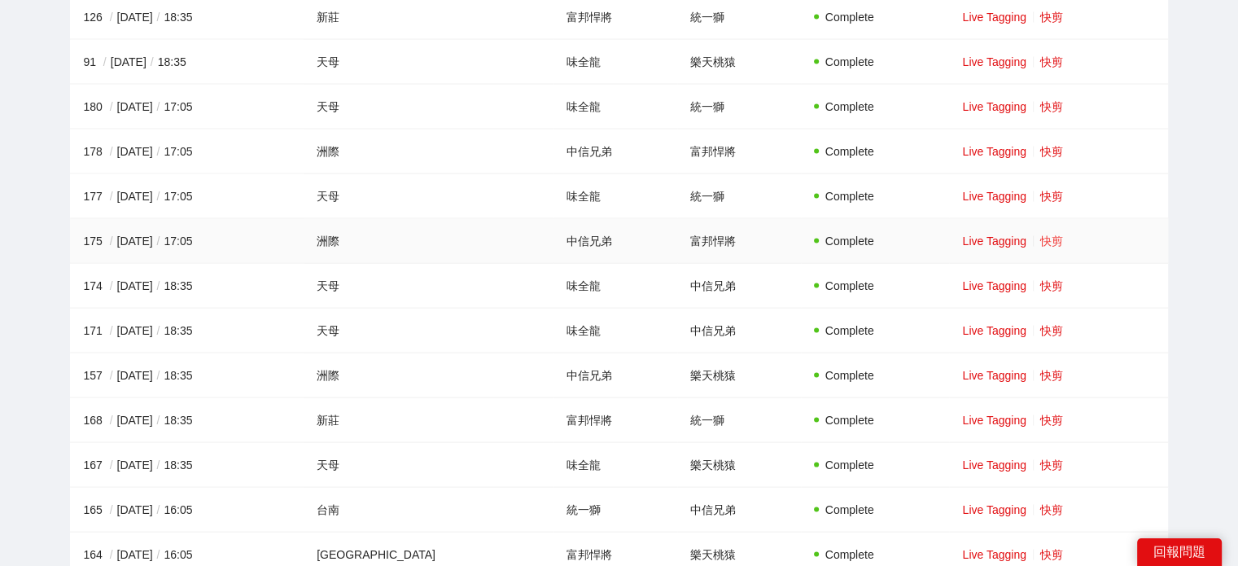
click at [1041, 234] on link "快剪" at bounding box center [1052, 240] width 23 height 13
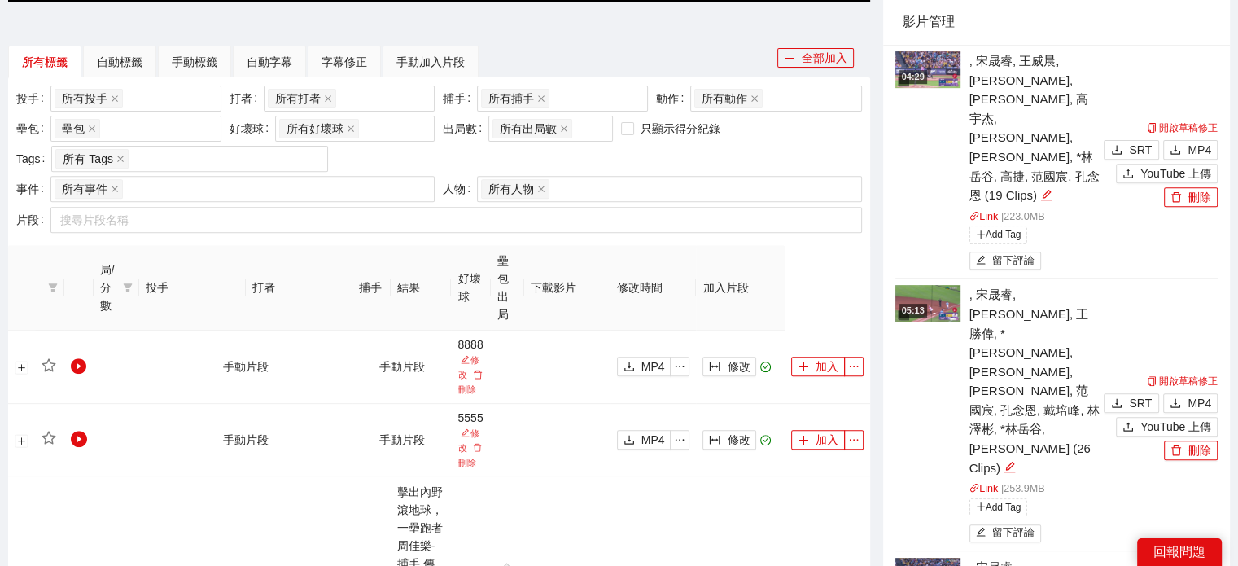
scroll to position [133, 0]
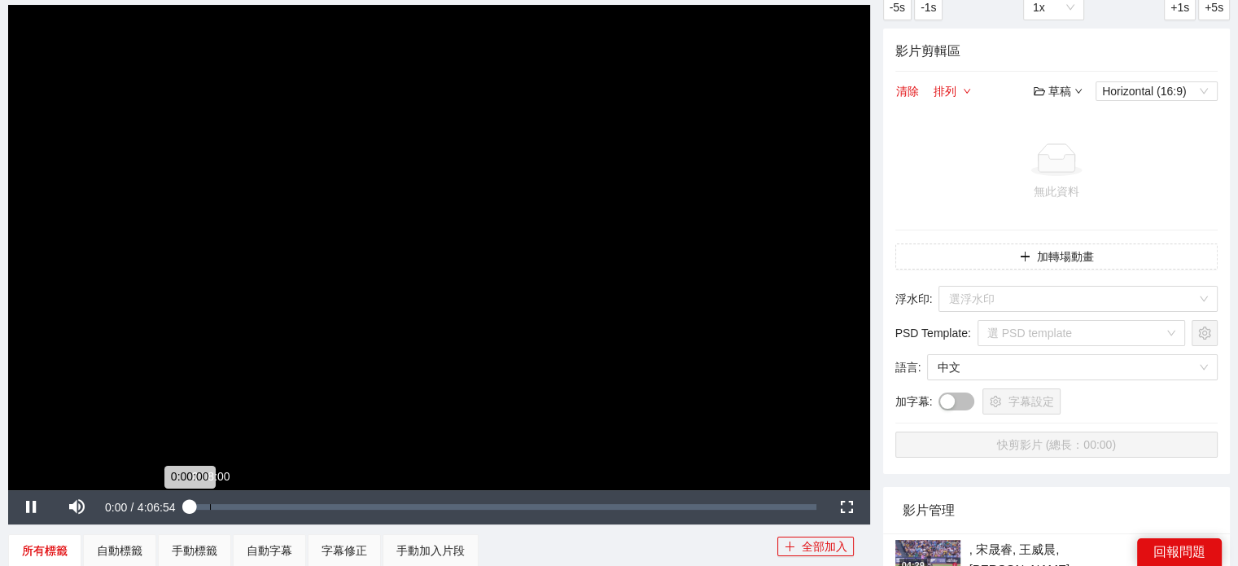
click at [210, 505] on div "0:08:00" at bounding box center [210, 507] width 1 height 6
drag, startPoint x: 234, startPoint y: 501, endPoint x: 246, endPoint y: 501, distance: 11.4
click at [235, 501] on div "Loaded : 3.32% 0:16:21 0:08:01" at bounding box center [503, 507] width 643 height 34
click at [264, 501] on div "Loaded : 7.45% 0:27:13 0:18:16" at bounding box center [505, 507] width 637 height 34
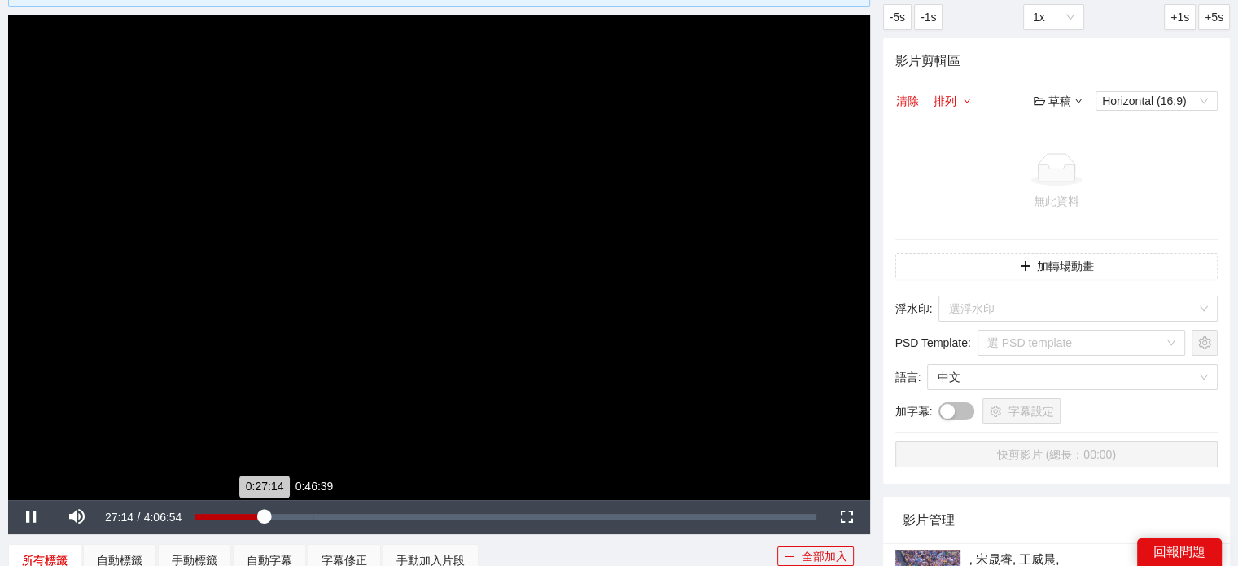
scroll to position [163, 0]
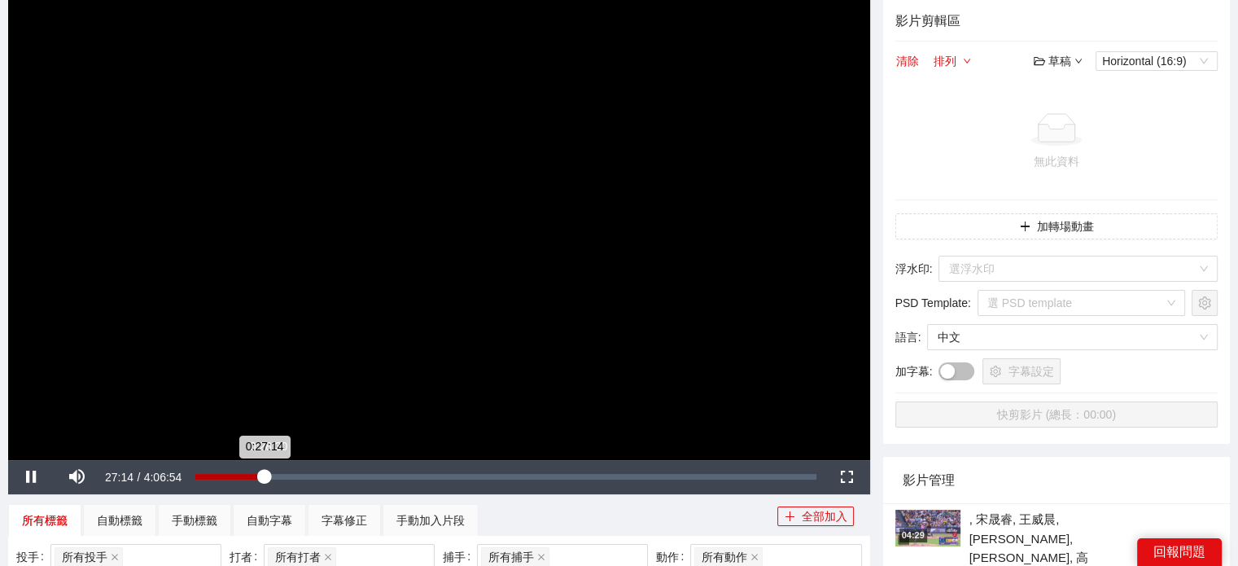
click at [264, 476] on div "0:27:14" at bounding box center [229, 477] width 68 height 6
click at [286, 476] on div "Loaded : 12.39% 0:34:59 0:30:27" at bounding box center [505, 477] width 620 height 6
click at [296, 476] on div "Loaded : 14.62% 0:39:51 0:35:58" at bounding box center [505, 477] width 620 height 6
click at [312, 476] on div "Loaded : 16.16% 0:45:21 0:39:51" at bounding box center [505, 477] width 620 height 6
click at [246, 468] on div "Loaded : 18.79% 0:20:05 0:20:05" at bounding box center [505, 477] width 637 height 34
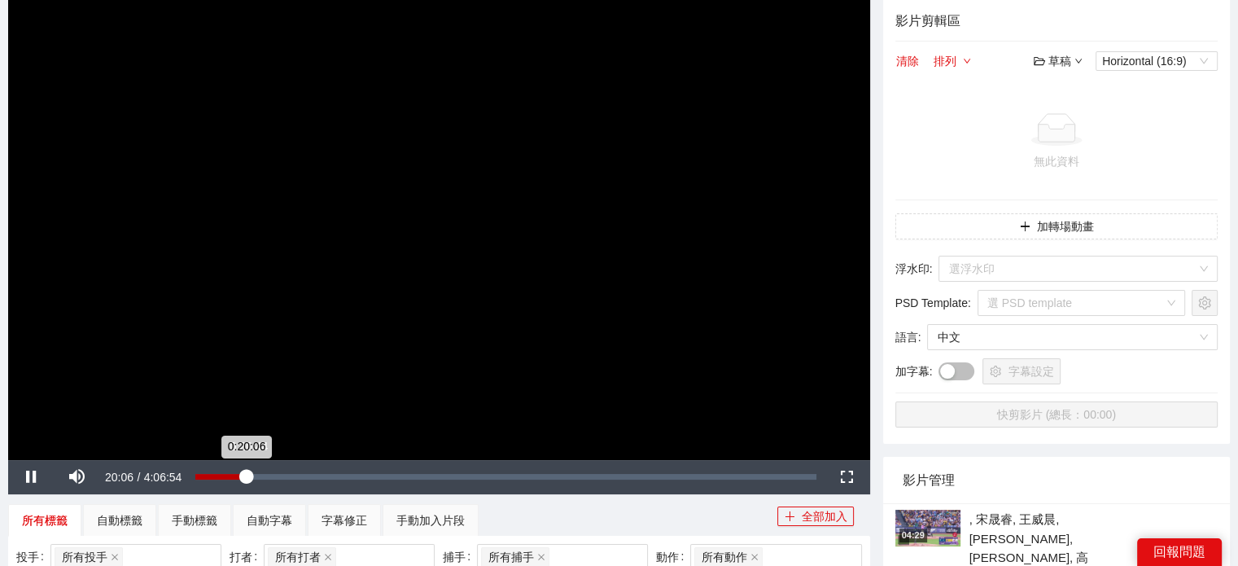
click at [246, 474] on div "0:20:06" at bounding box center [220, 477] width 50 height 6
click at [248, 475] on div "0:20:44" at bounding box center [221, 477] width 52 height 6
click at [254, 475] on div "0:23:20" at bounding box center [224, 477] width 59 height 6
click at [260, 475] on div "0:25:36" at bounding box center [227, 477] width 64 height 6
click at [265, 475] on div "0:27:33" at bounding box center [229, 477] width 69 height 6
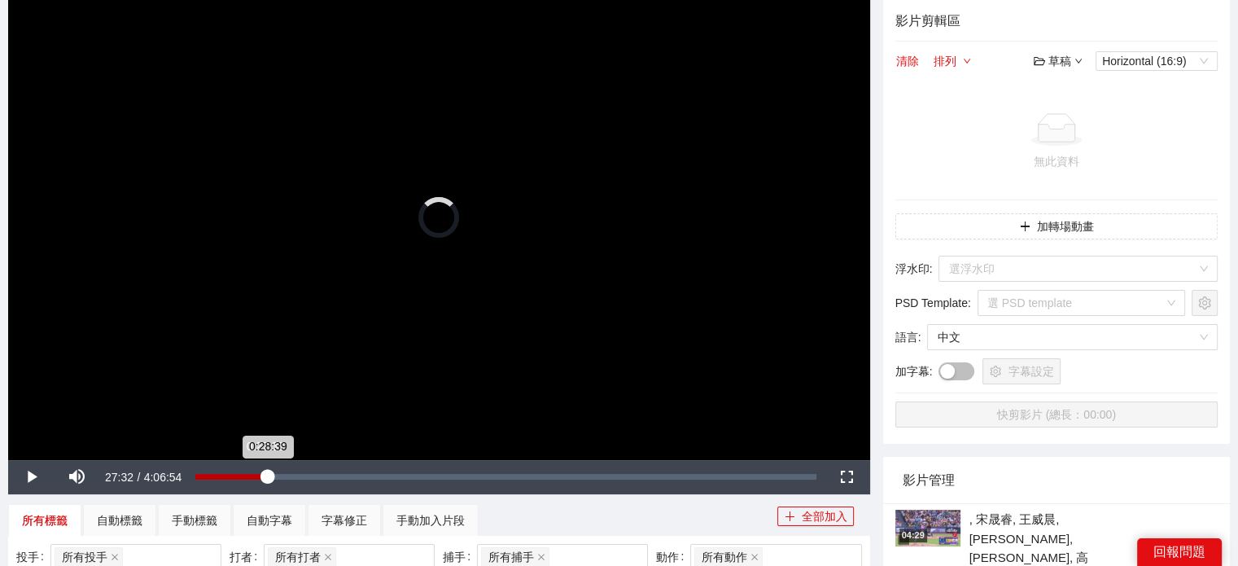
click at [265, 477] on div "0:28:39" at bounding box center [231, 477] width 72 height 6
click at [260, 479] on div "0:26:34" at bounding box center [228, 477] width 67 height 6
click at [376, 187] on video "Video Player" at bounding box center [439, 217] width 862 height 484
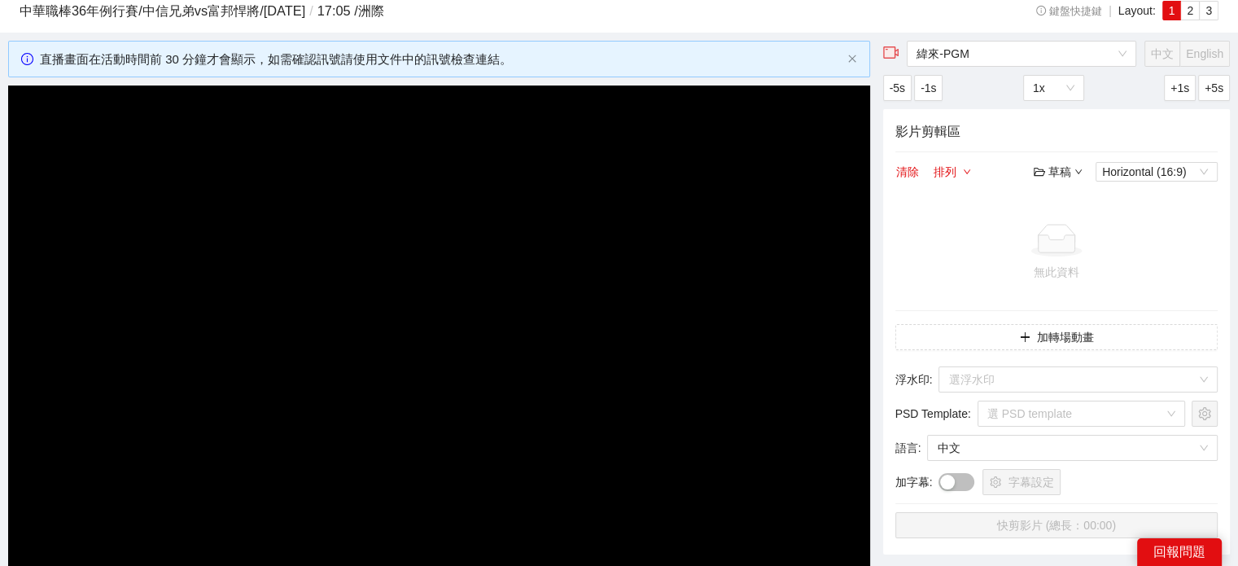
scroll to position [81, 0]
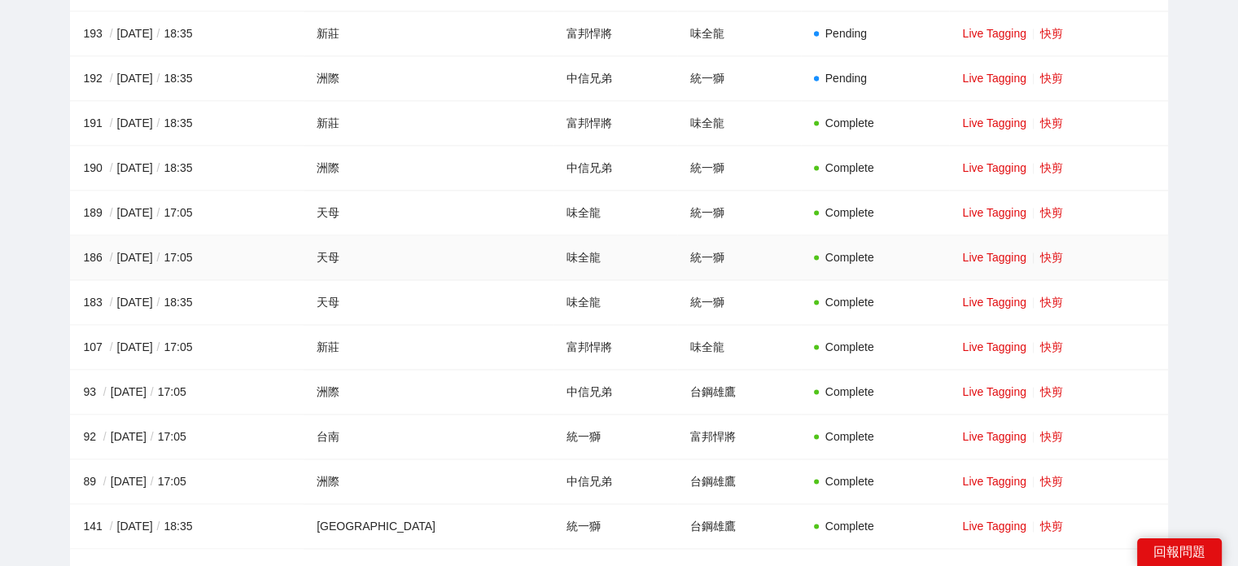
scroll to position [2605, 0]
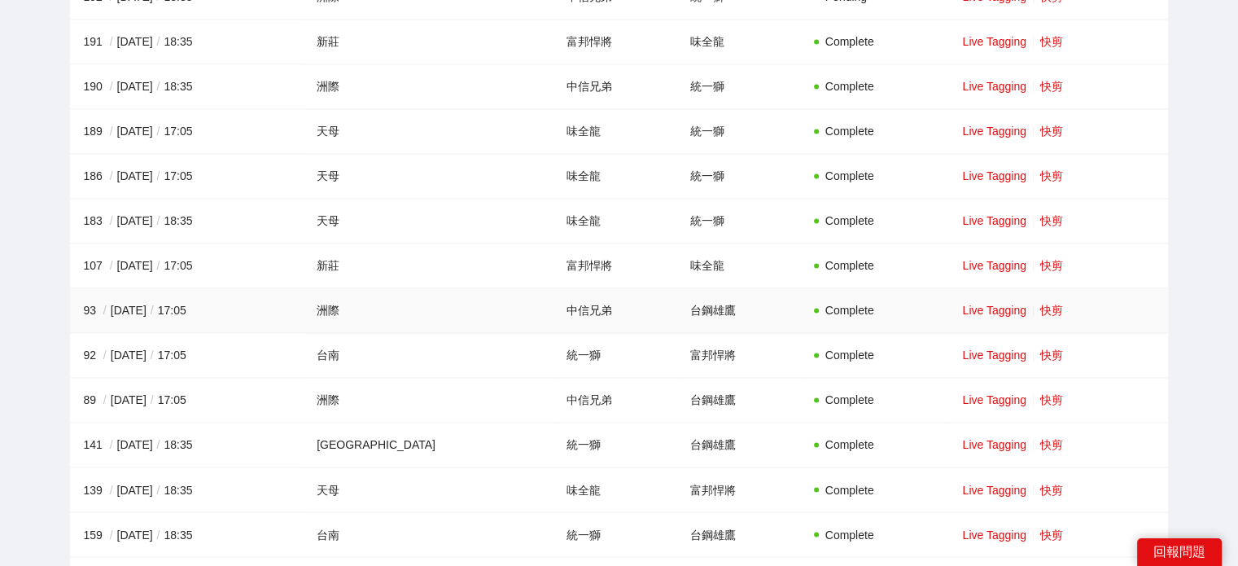
click at [1016, 298] on td "Live Tagging 快剪" at bounding box center [1058, 310] width 218 height 45
click at [1041, 304] on link "快剪" at bounding box center [1052, 310] width 23 height 13
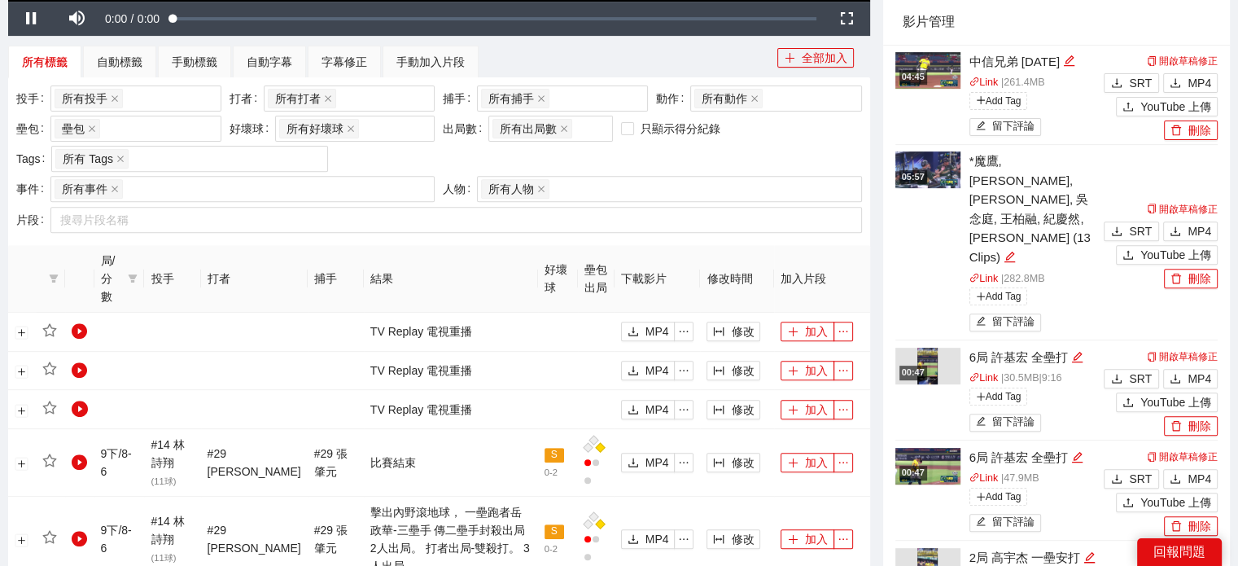
scroll to position [214, 0]
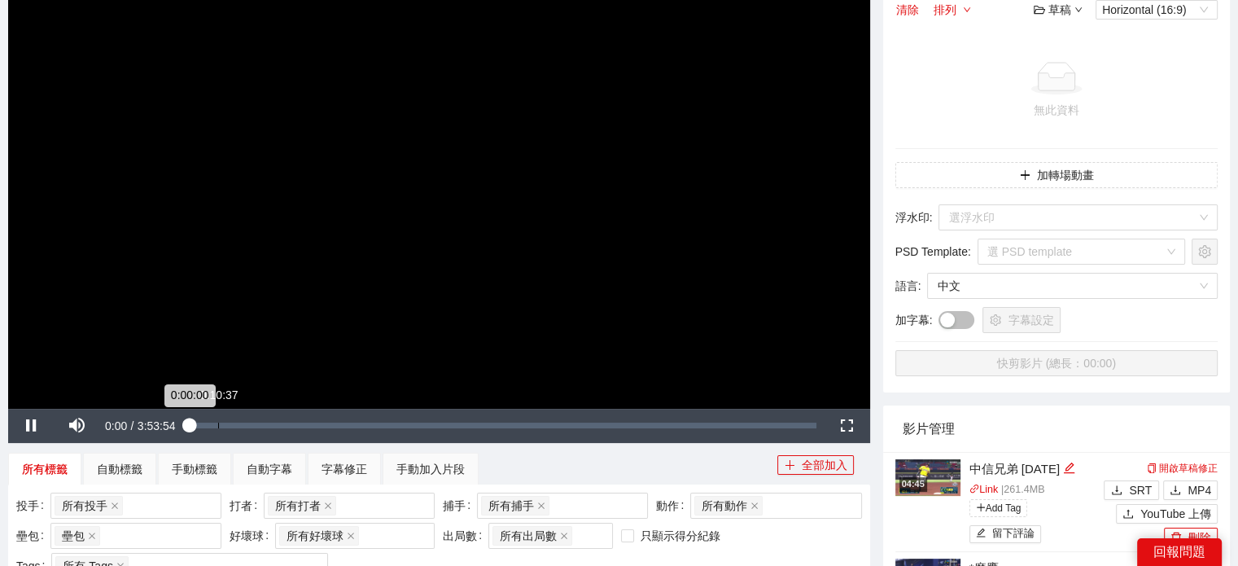
click at [218, 425] on div "0:10:37" at bounding box center [218, 426] width 1 height 6
click at [221, 426] on div "0:10:38" at bounding box center [209, 426] width 28 height 6
click at [222, 426] on div "0:12:09" at bounding box center [211, 426] width 33 height 6
click at [229, 426] on div "0:12:28" at bounding box center [211, 426] width 33 height 6
click at [234, 426] on div "0:14:44" at bounding box center [214, 426] width 39 height 6
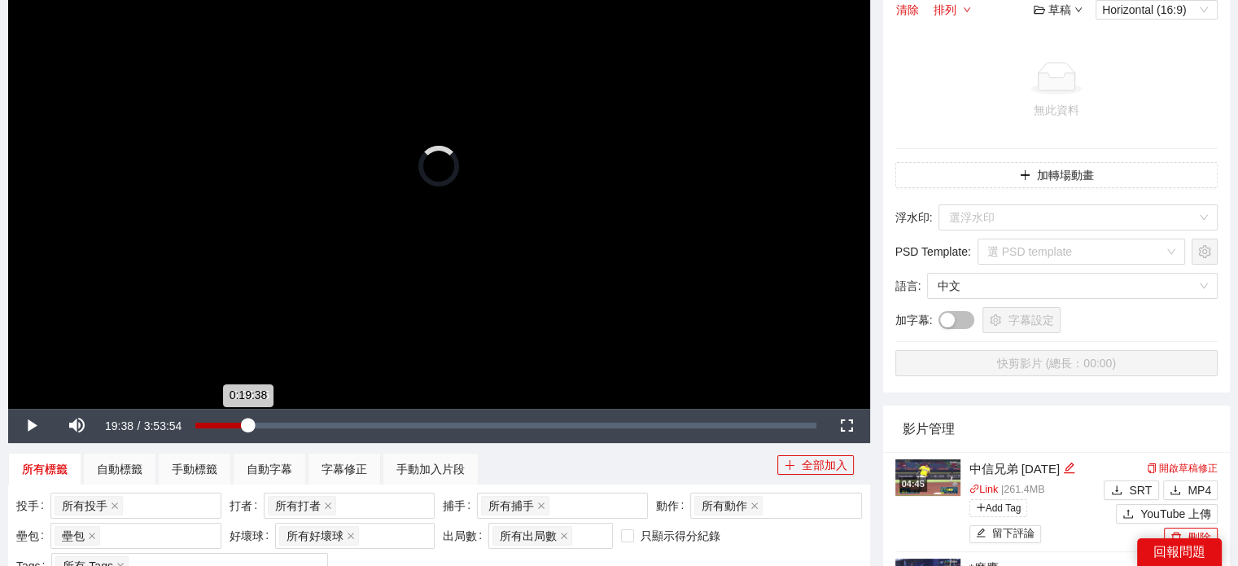
click at [248, 425] on div "0:19:38" at bounding box center [221, 426] width 52 height 6
click at [258, 425] on div "Loaded : 8.72% 0:21:47 0:20:16" at bounding box center [505, 426] width 620 height 6
click at [259, 423] on div "0:24:03" at bounding box center [227, 426] width 64 height 6
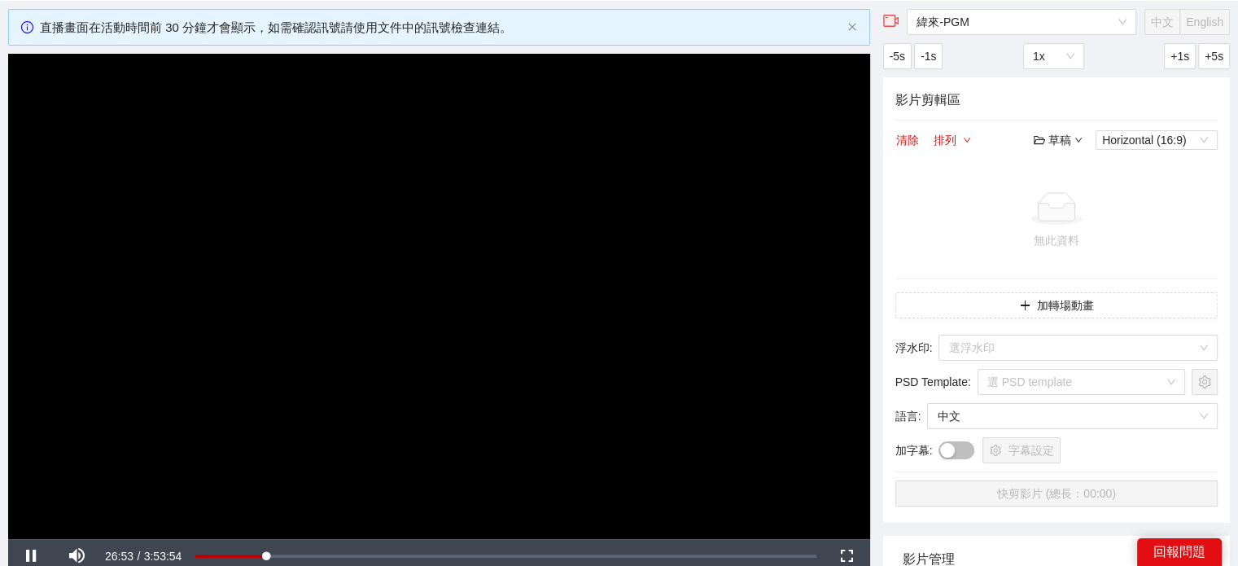
scroll to position [165, 0]
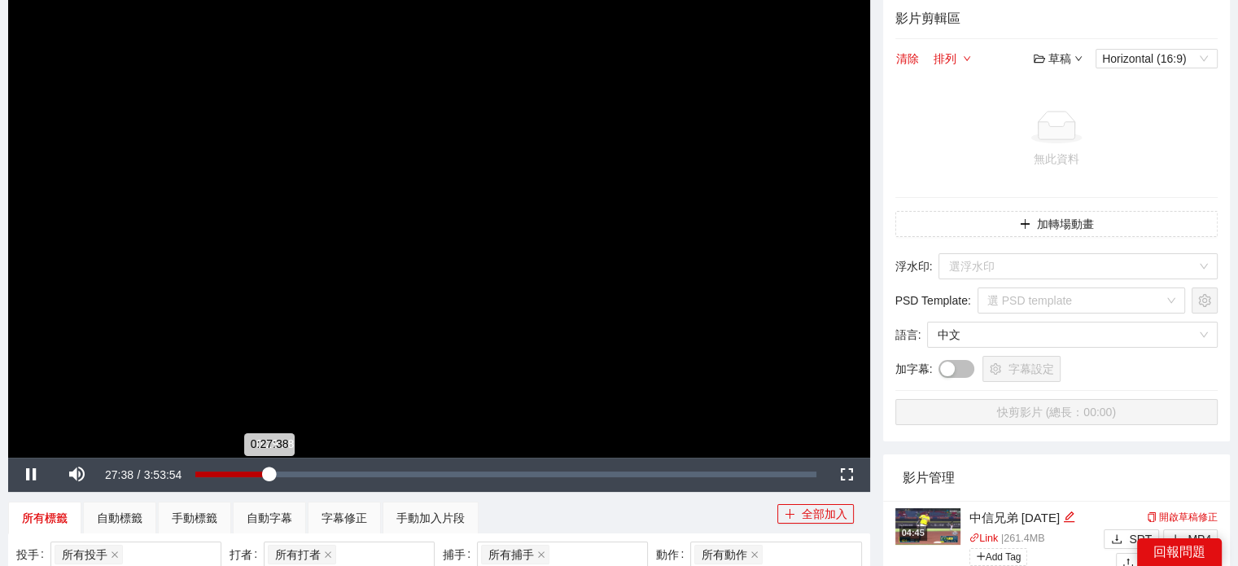
click at [269, 472] on div "0:27:38" at bounding box center [231, 474] width 73 height 6
click at [273, 472] on div "0:29:28" at bounding box center [234, 474] width 78 height 6
click at [261, 475] on div "0:24:51" at bounding box center [261, 474] width 1 height 6
click at [258, 476] on div "0:24:52" at bounding box center [228, 474] width 66 height 6
click at [253, 477] on div "0:21:47" at bounding box center [224, 474] width 58 height 6
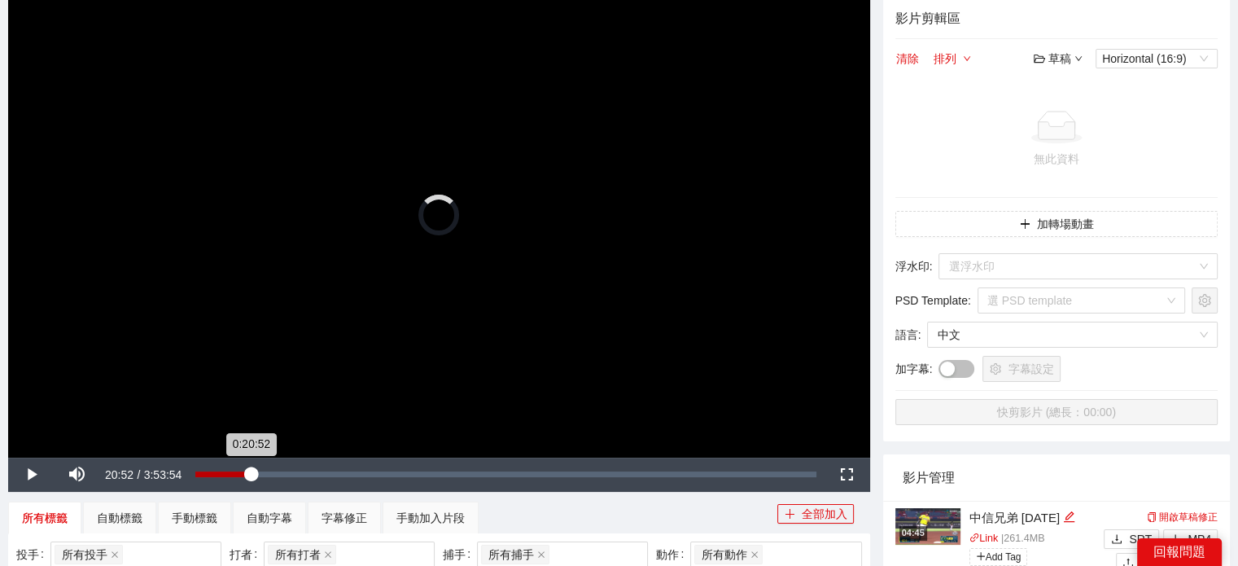
click at [251, 477] on div "0:20:52" at bounding box center [222, 474] width 55 height 6
click at [285, 477] on div "Loaded : 8.94% 0:33:45 0:20:52" at bounding box center [505, 475] width 637 height 34
click at [319, 473] on div "0:46:39" at bounding box center [319, 474] width 1 height 6
click at [802, 469] on div "Loaded : 20.01% 3:49:36 0:46:40" at bounding box center [505, 475] width 637 height 34
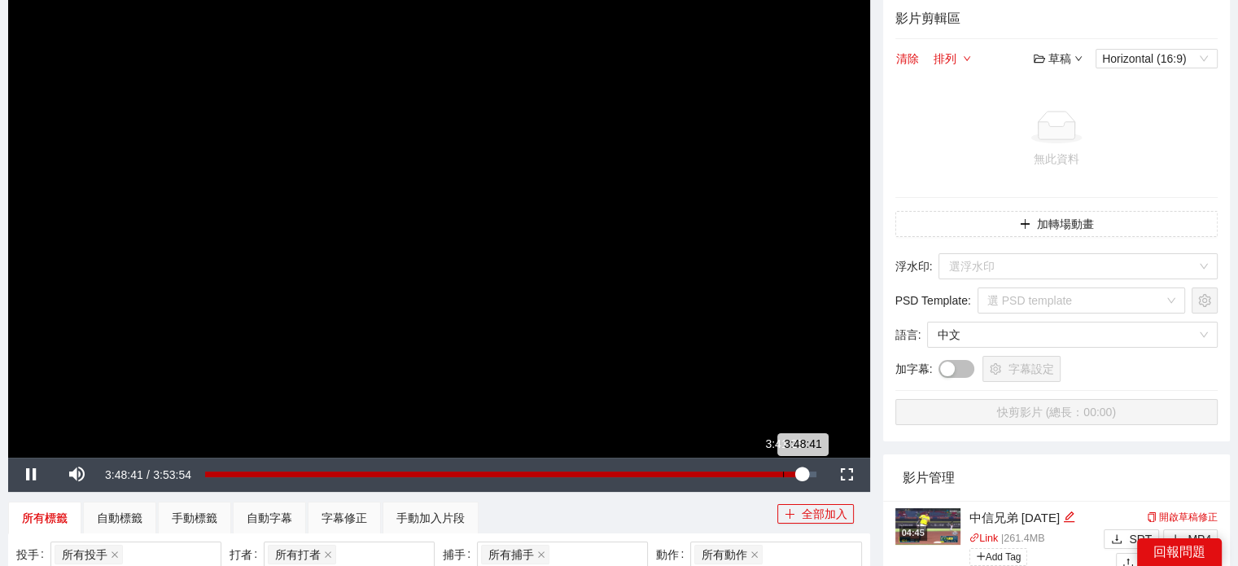
click at [783, 471] on div "3:41:25" at bounding box center [783, 474] width 1 height 6
click at [783, 471] on div "3:41:25" at bounding box center [494, 474] width 578 height 6
click at [786, 471] on div "3:42:26" at bounding box center [495, 474] width 581 height 6
click at [797, 471] on div "3:46:43" at bounding box center [501, 474] width 592 height 6
click at [797, 471] on div "3:47:21" at bounding box center [501, 474] width 592 height 6
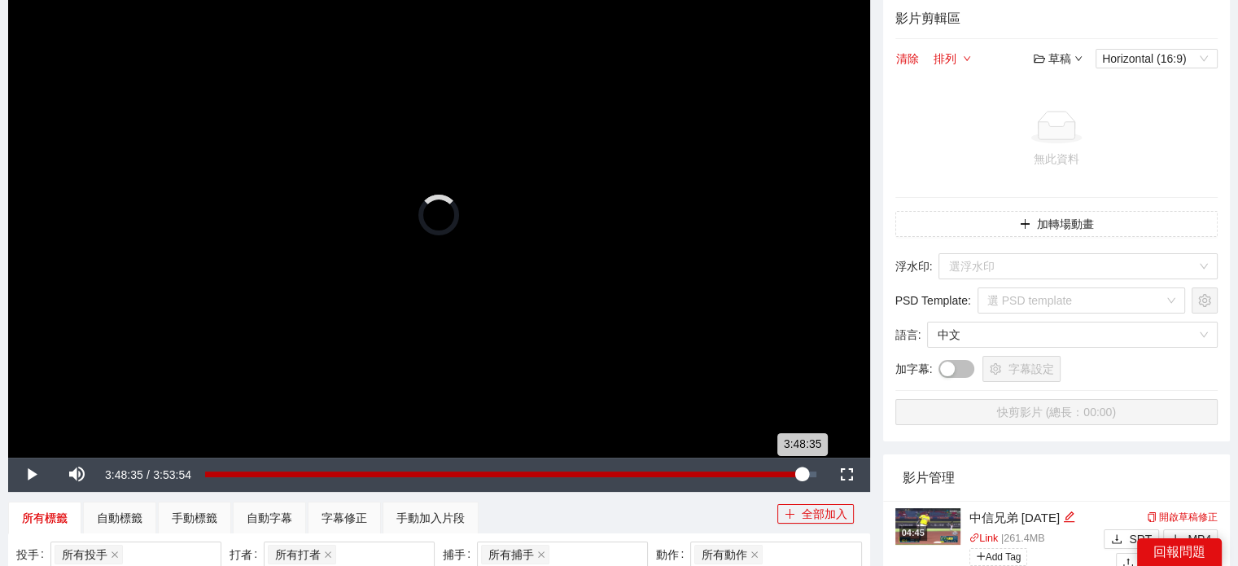
click at [801, 471] on div "3:48:35" at bounding box center [503, 474] width 597 height 6
click at [799, 471] on div "3:48:35" at bounding box center [503, 474] width 597 height 6
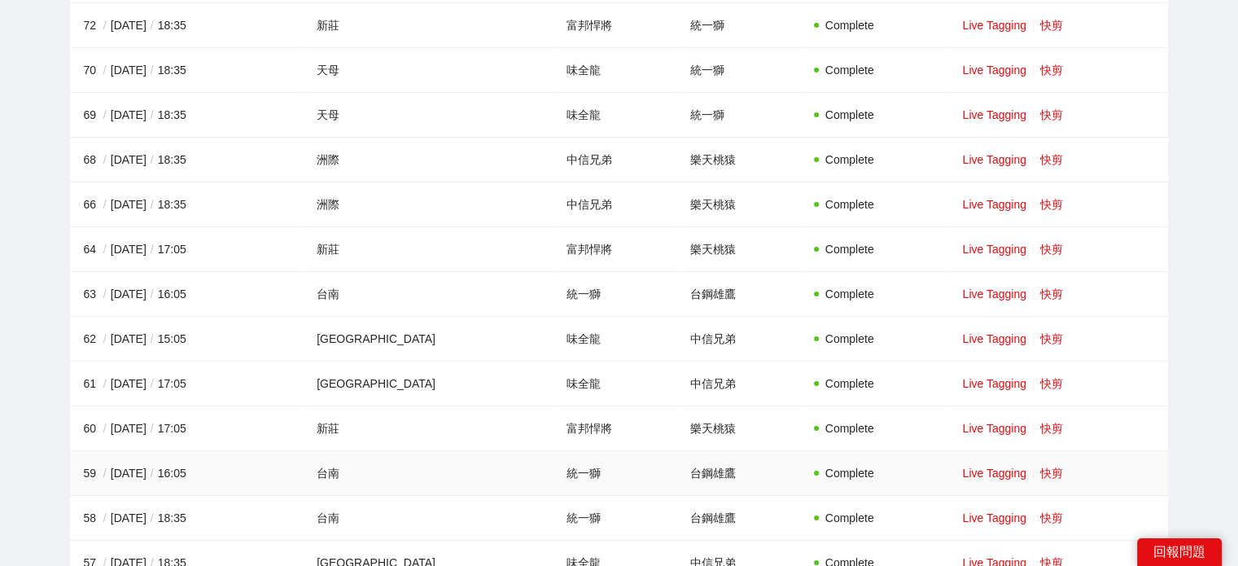
scroll to position [5699, 0]
